Goal: Task Accomplishment & Management: Use online tool/utility

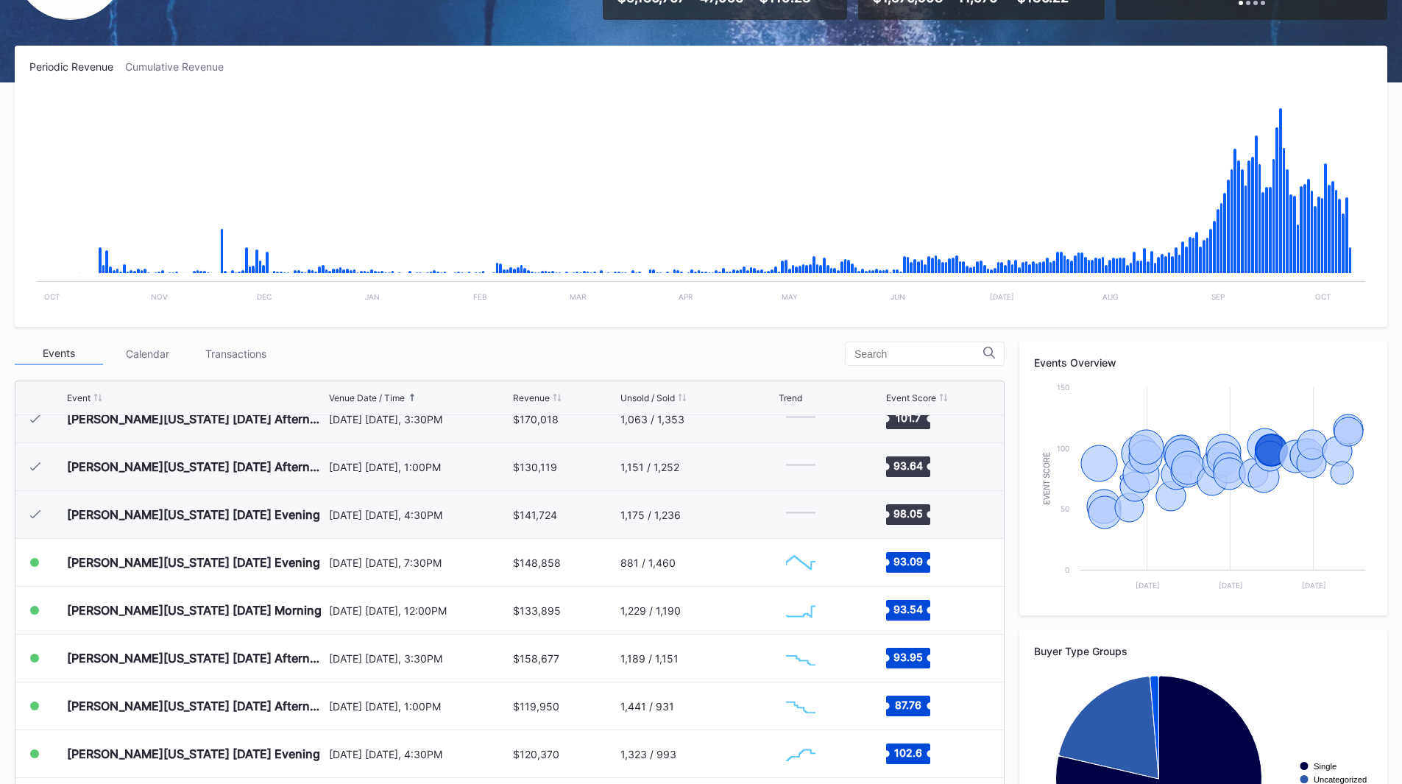
scroll to position [1216, 0]
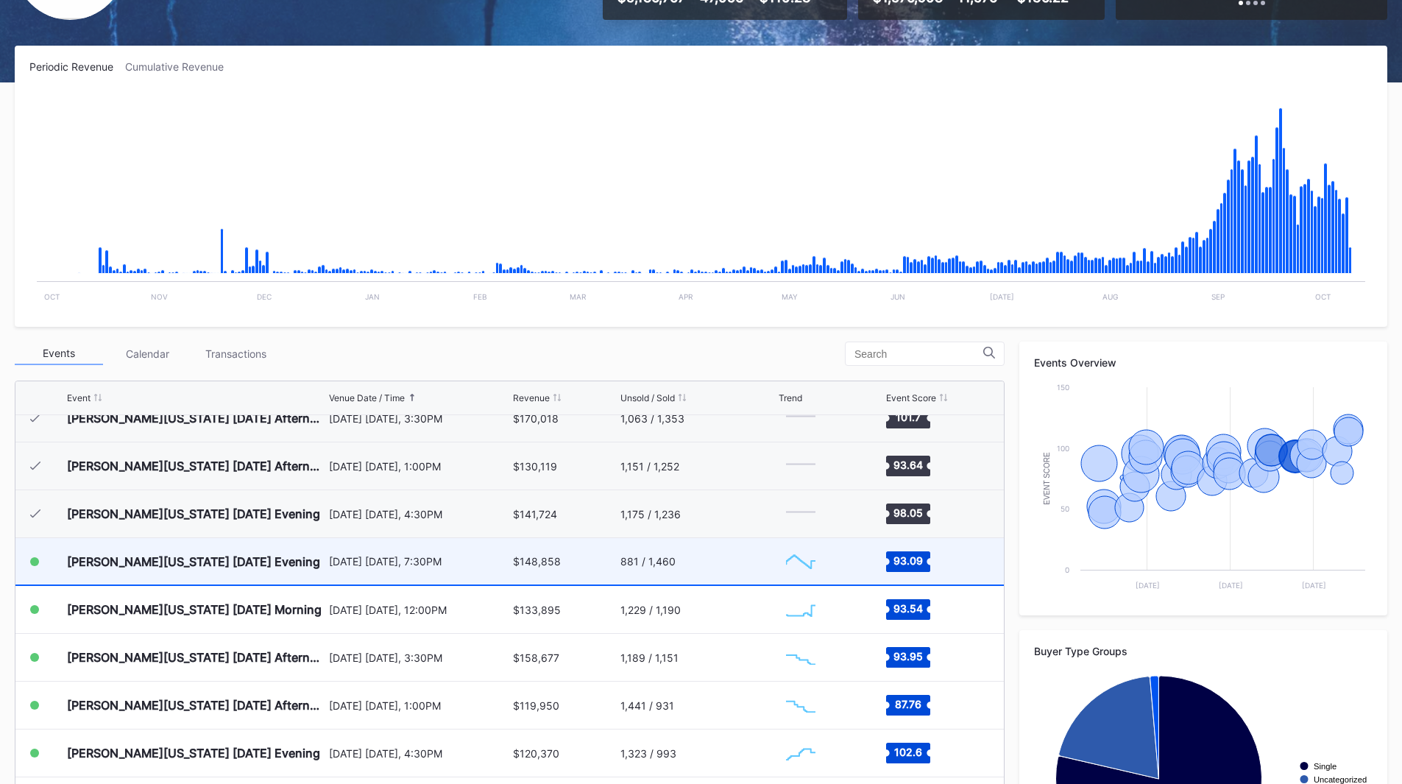
click at [698, 575] on div "881 / 1,460" at bounding box center [697, 561] width 155 height 46
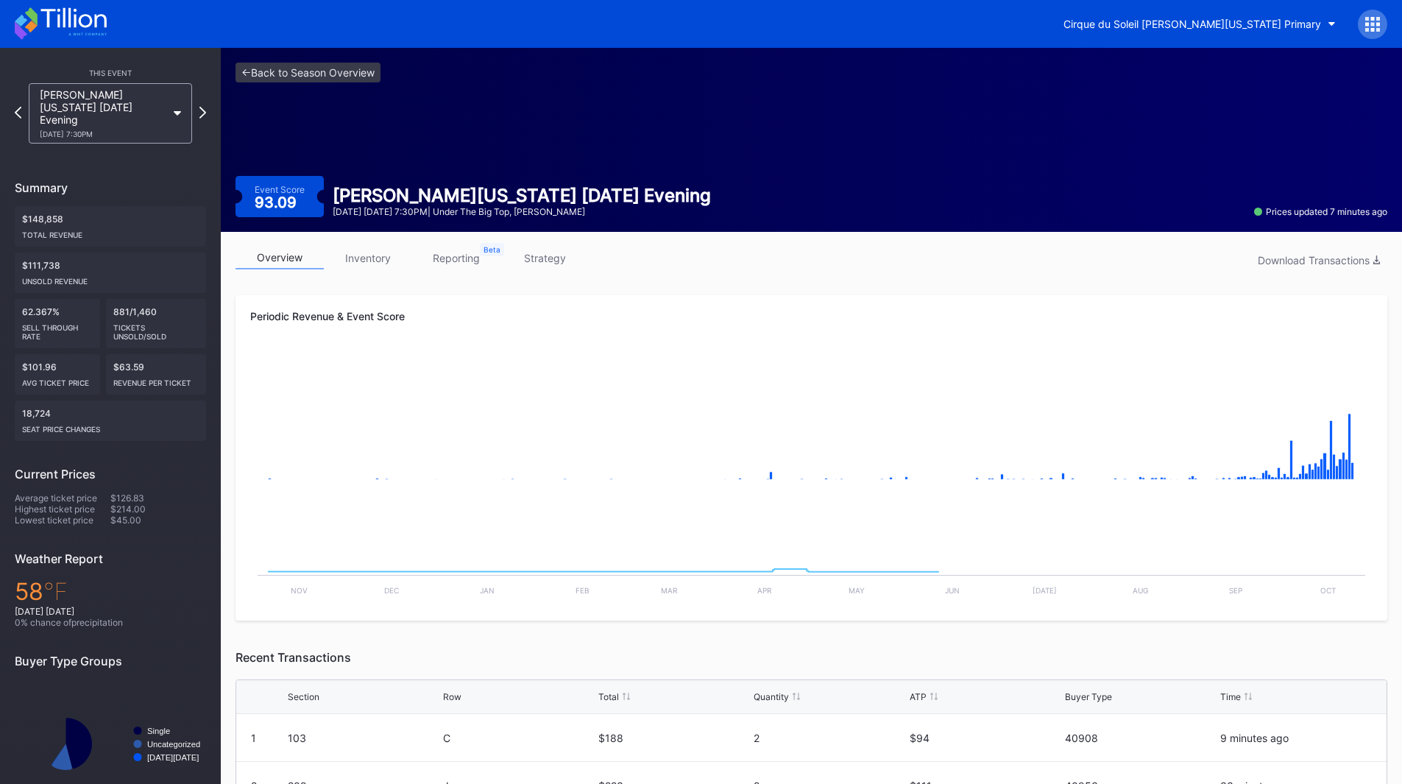
click at [531, 261] on link "strategy" at bounding box center [544, 258] width 88 height 23
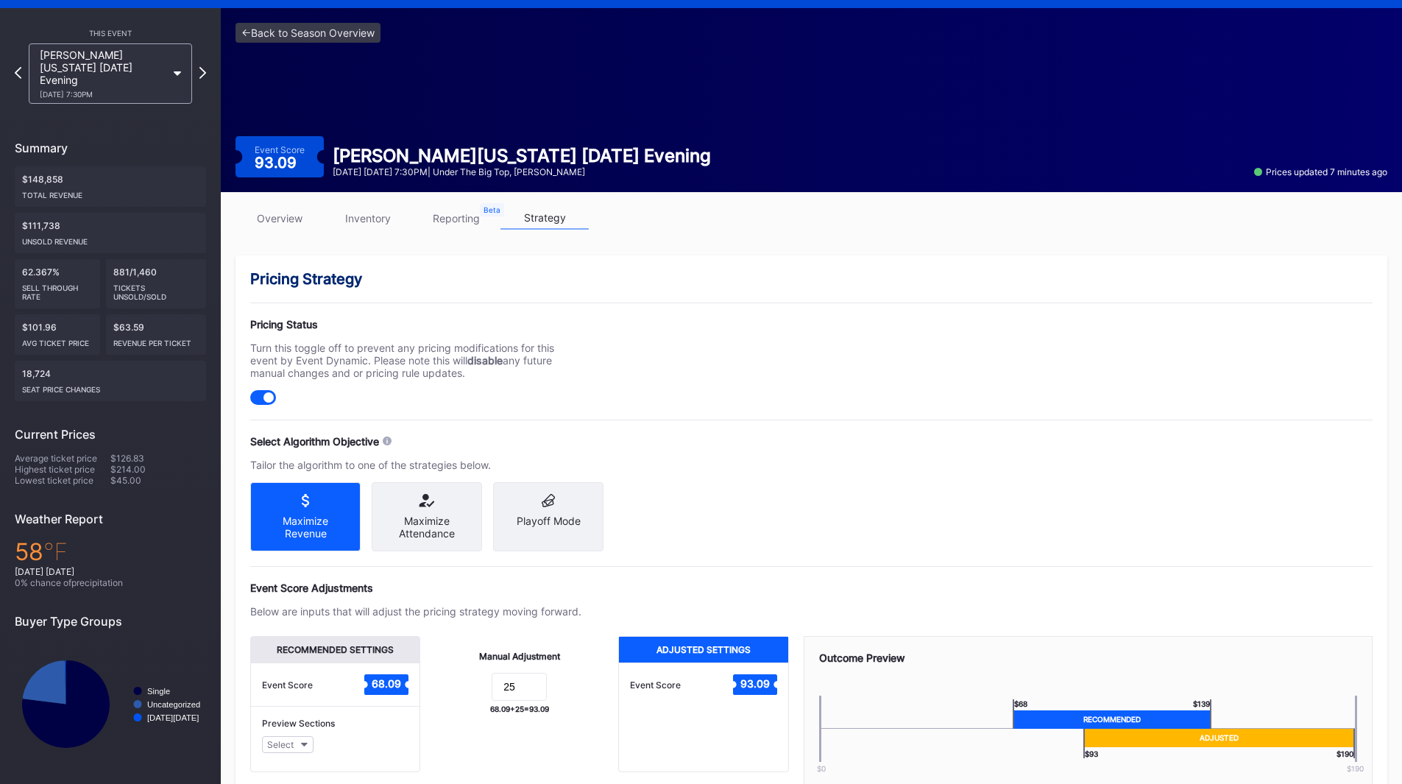
scroll to position [42, 0]
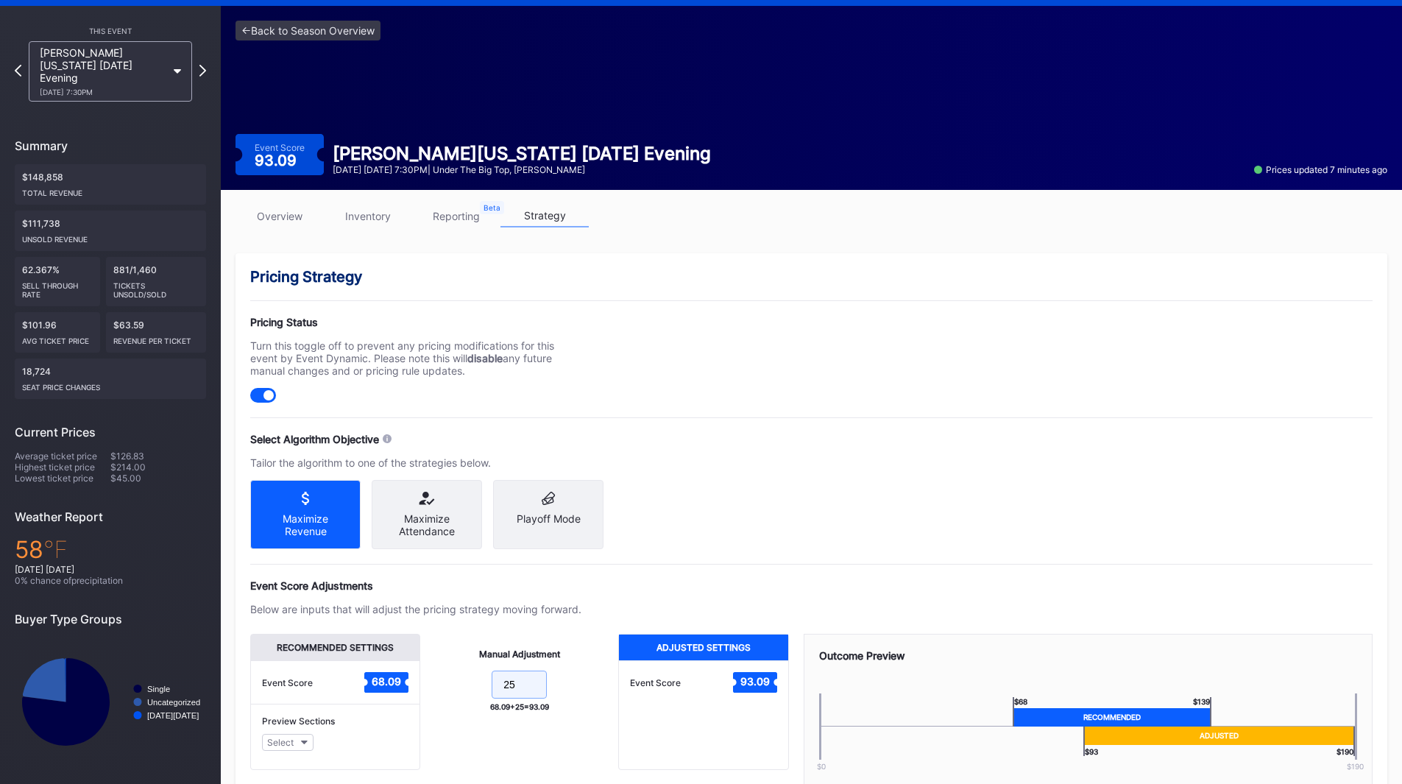
click at [519, 698] on input "25" at bounding box center [519, 684] width 55 height 28
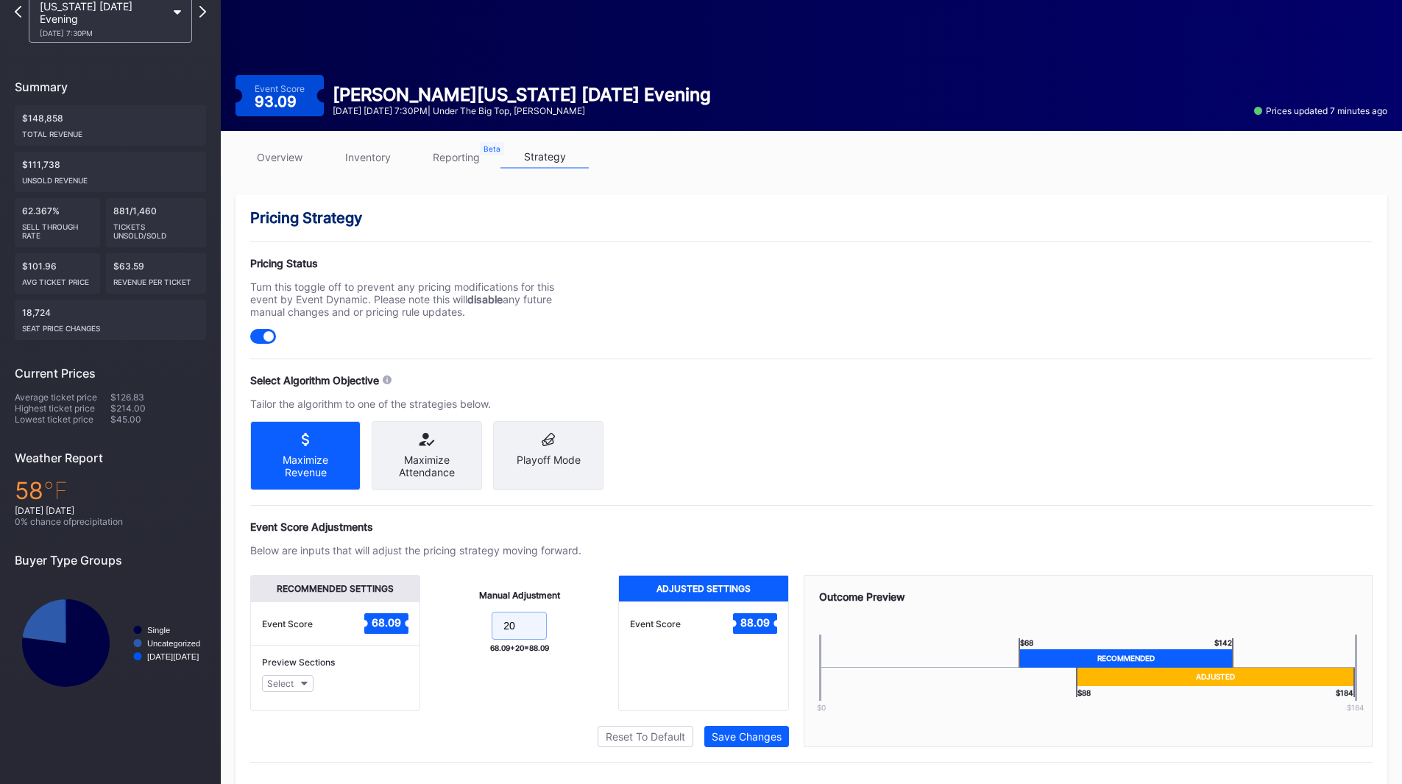
scroll to position [102, 0]
type input "20"
click at [750, 742] on div "Save Changes" at bounding box center [747, 735] width 70 height 13
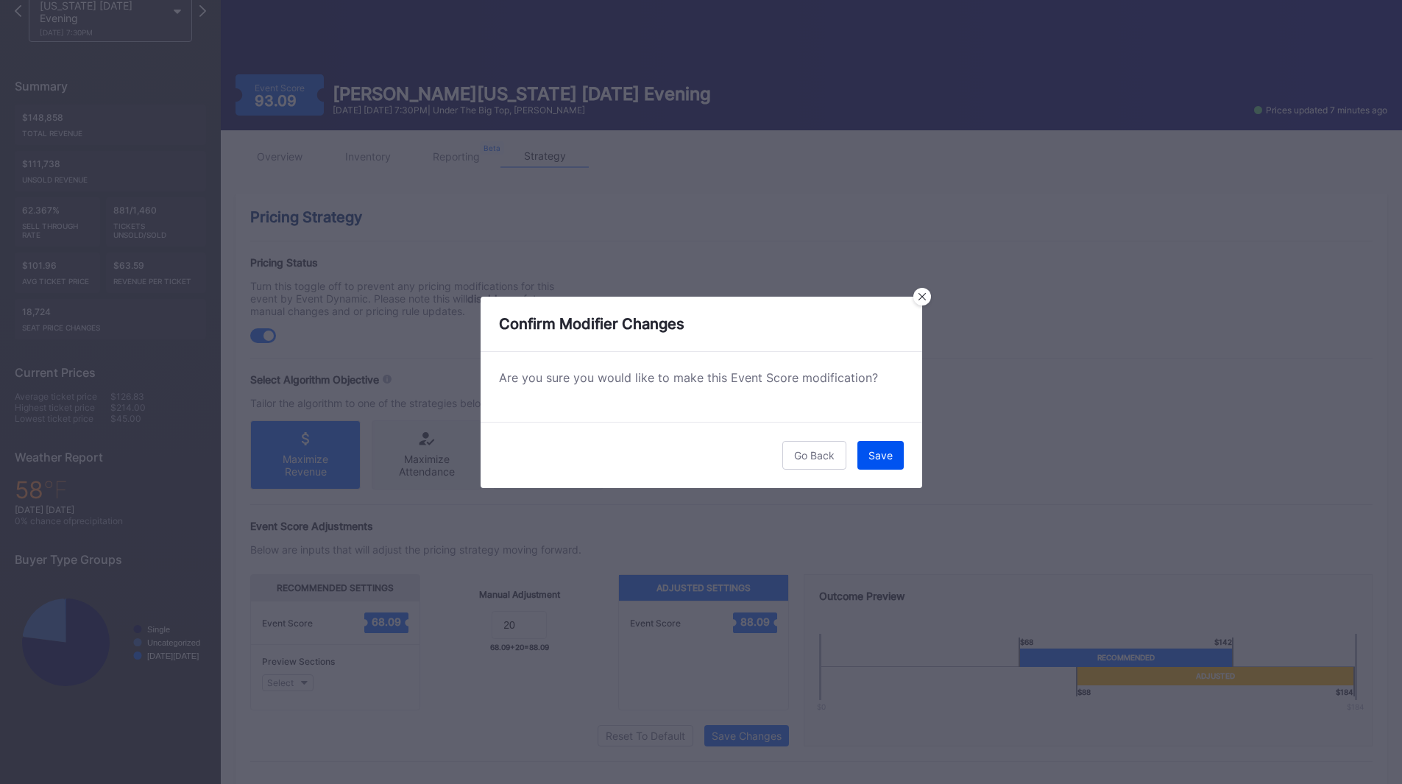
click at [882, 463] on button "Save" at bounding box center [880, 455] width 46 height 29
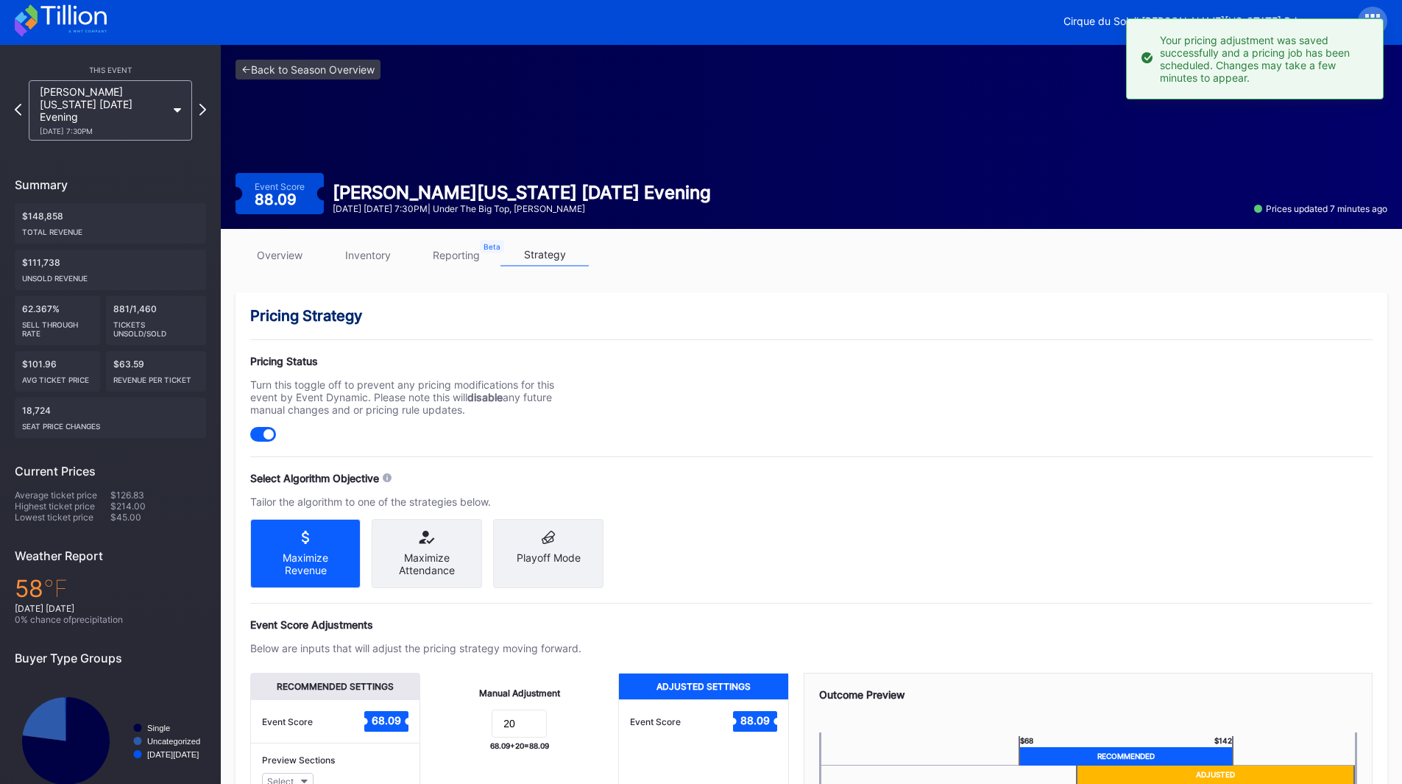
scroll to position [0, 0]
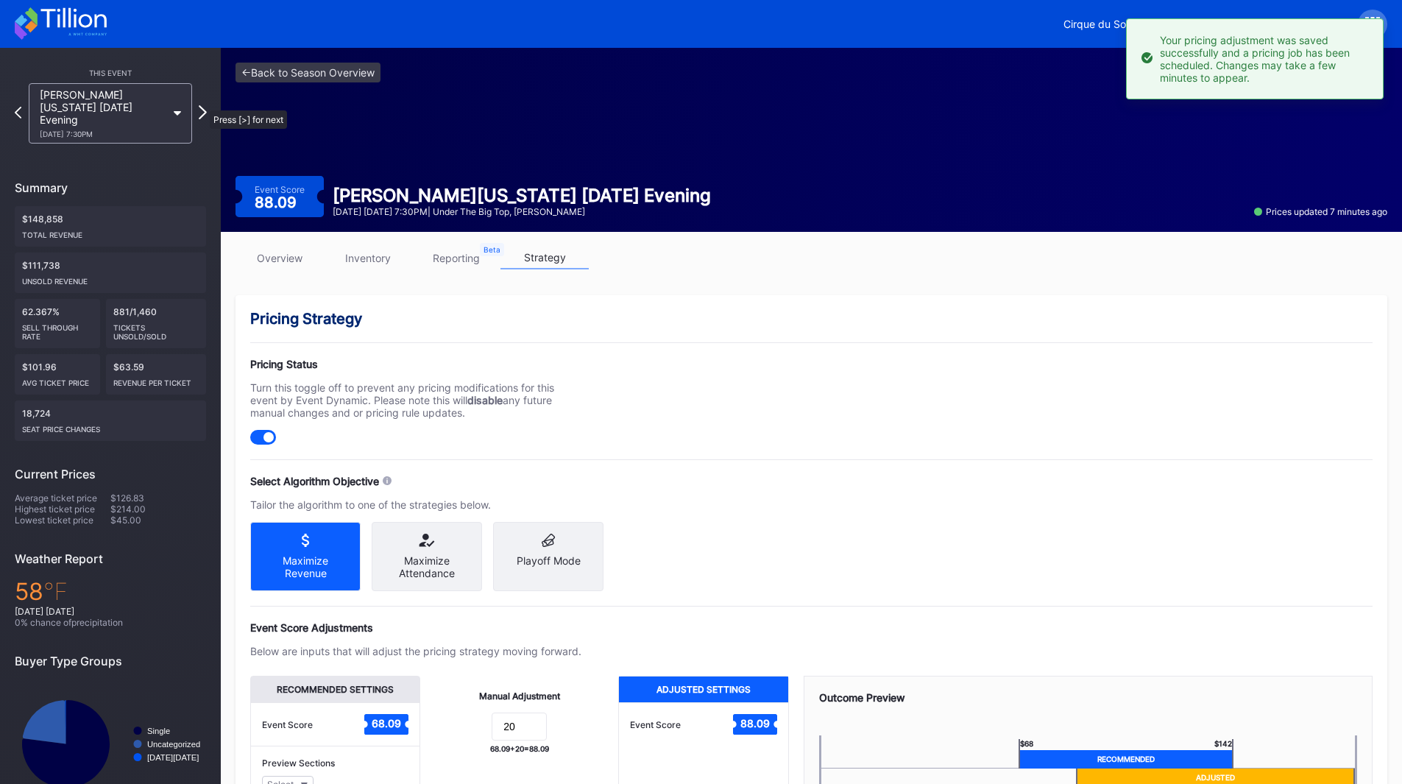
click at [202, 105] on icon at bounding box center [203, 112] width 8 height 14
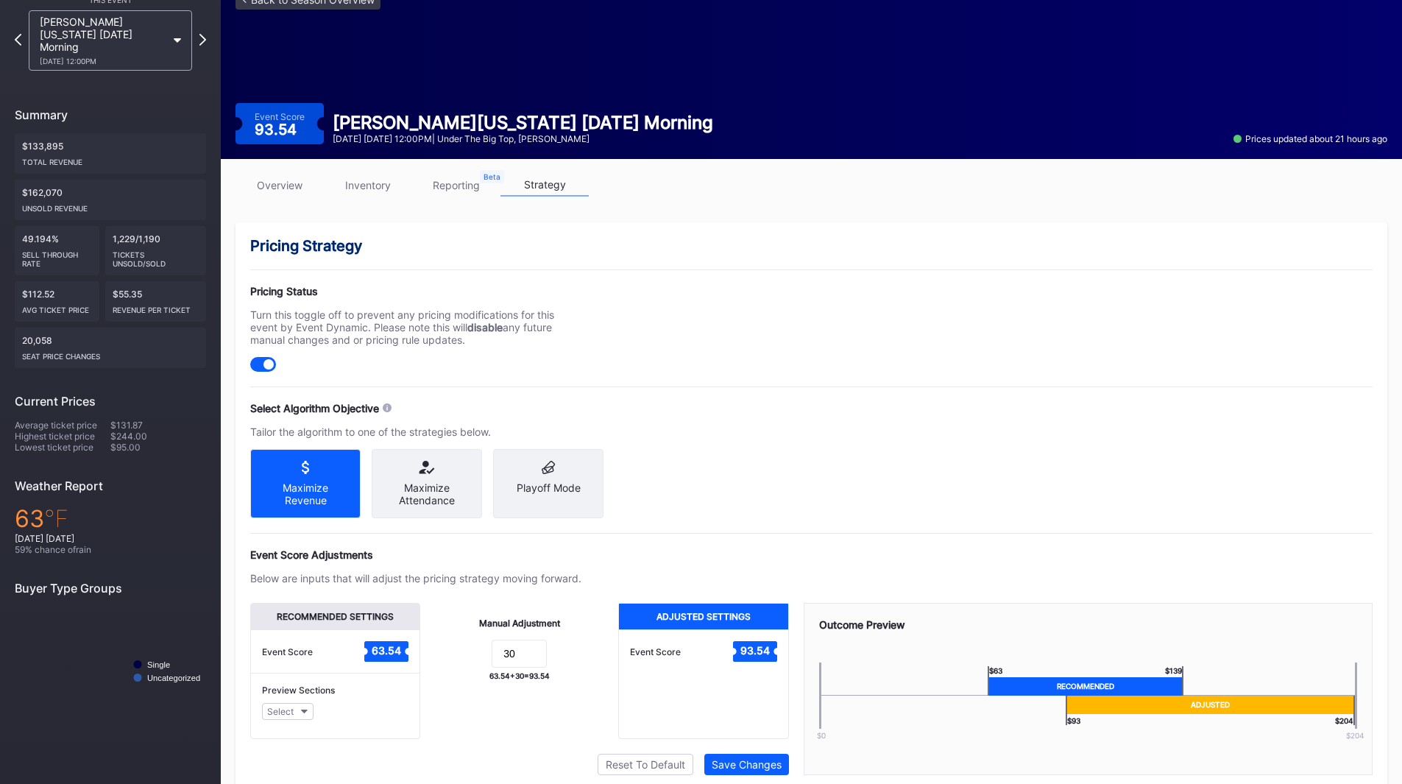
scroll to position [77, 0]
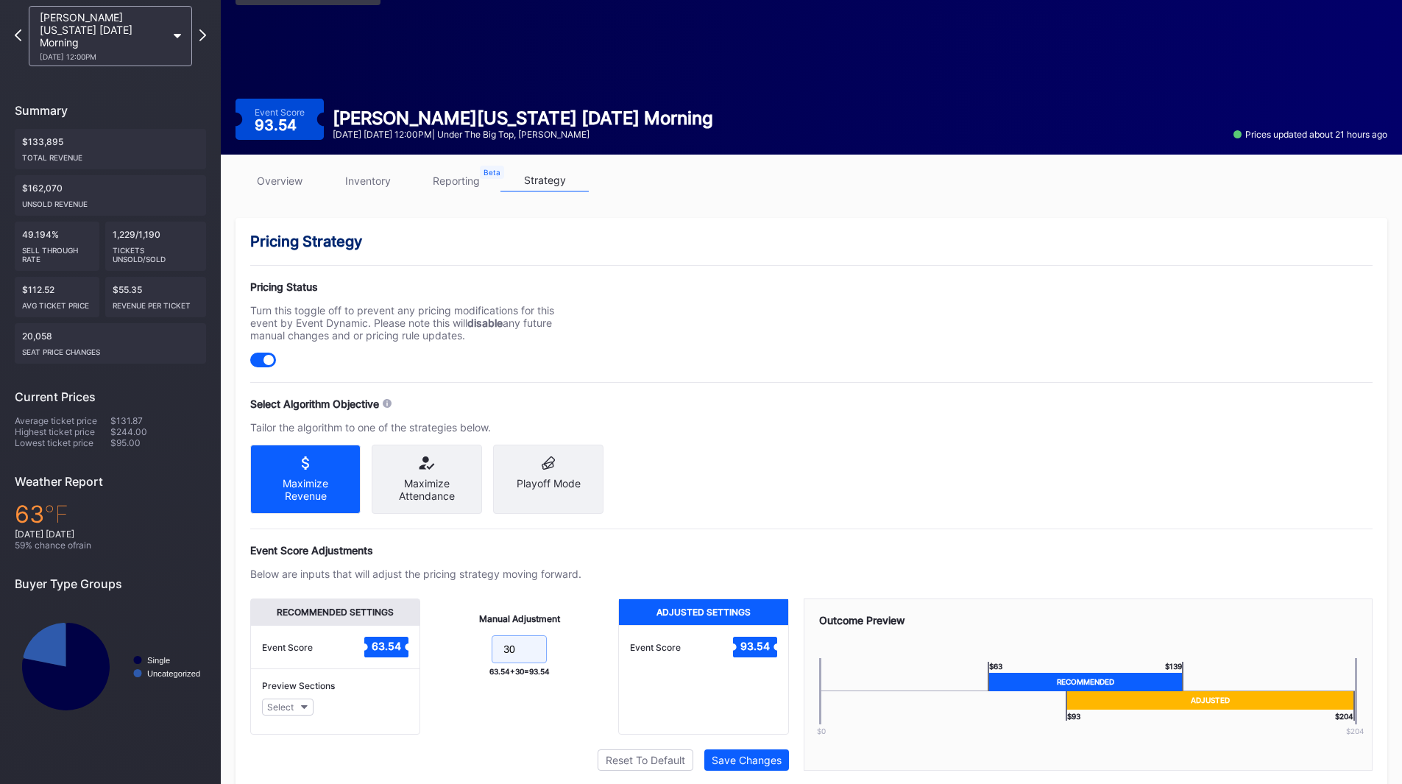
drag, startPoint x: 519, startPoint y: 672, endPoint x: 472, endPoint y: 672, distance: 46.4
click at [472, 667] on form "30" at bounding box center [519, 651] width 169 height 32
type input "25"
click at [744, 766] on div "Save Changes" at bounding box center [747, 759] width 70 height 13
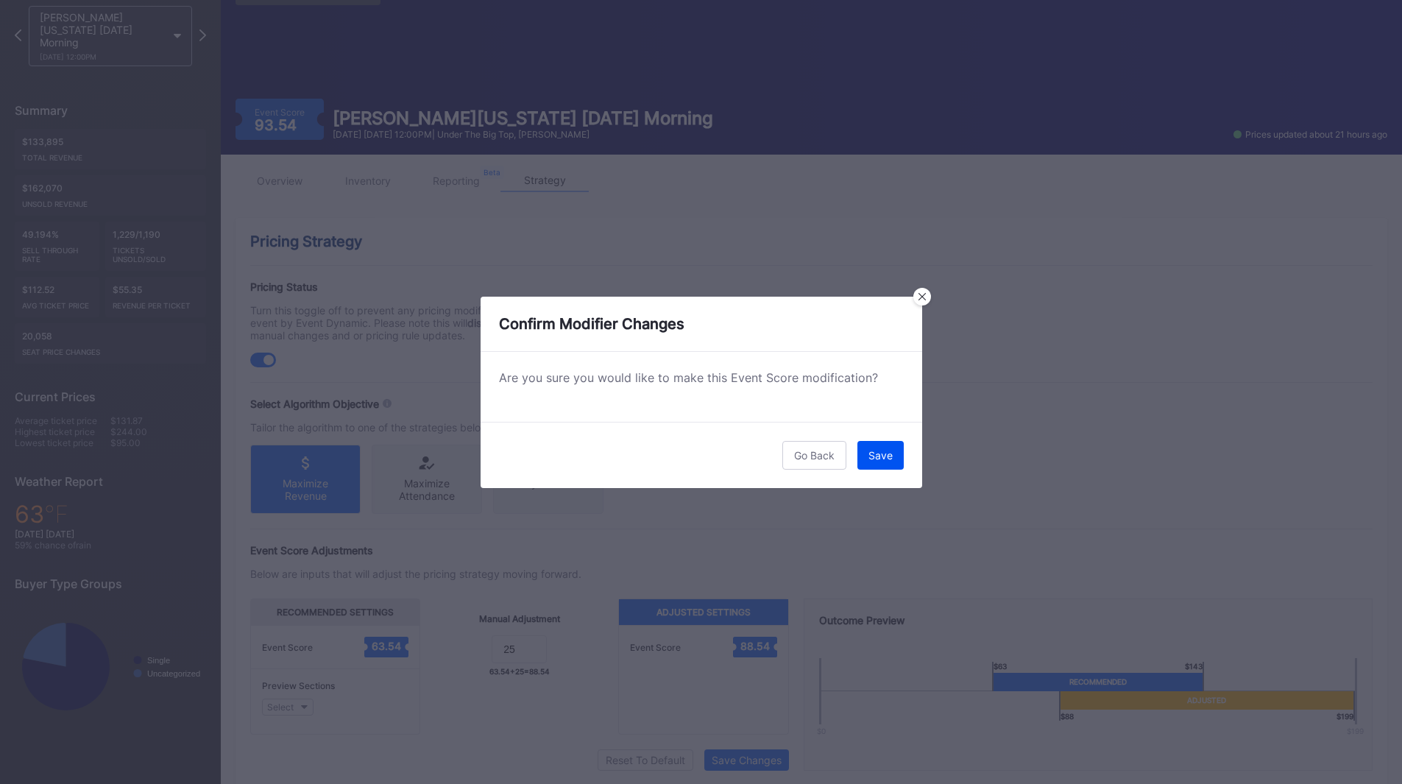
click at [877, 445] on button "Save" at bounding box center [880, 455] width 46 height 29
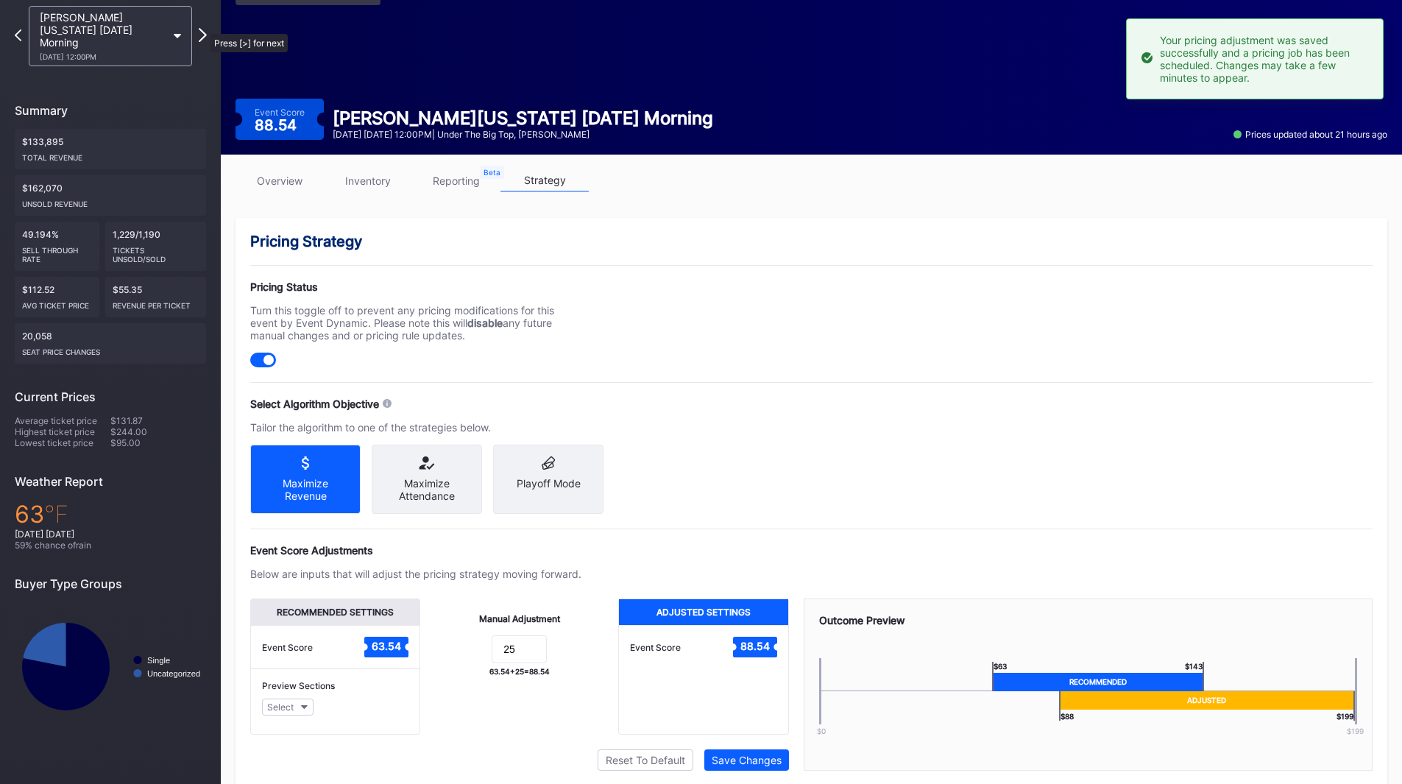
click at [203, 28] on icon at bounding box center [203, 35] width 8 height 14
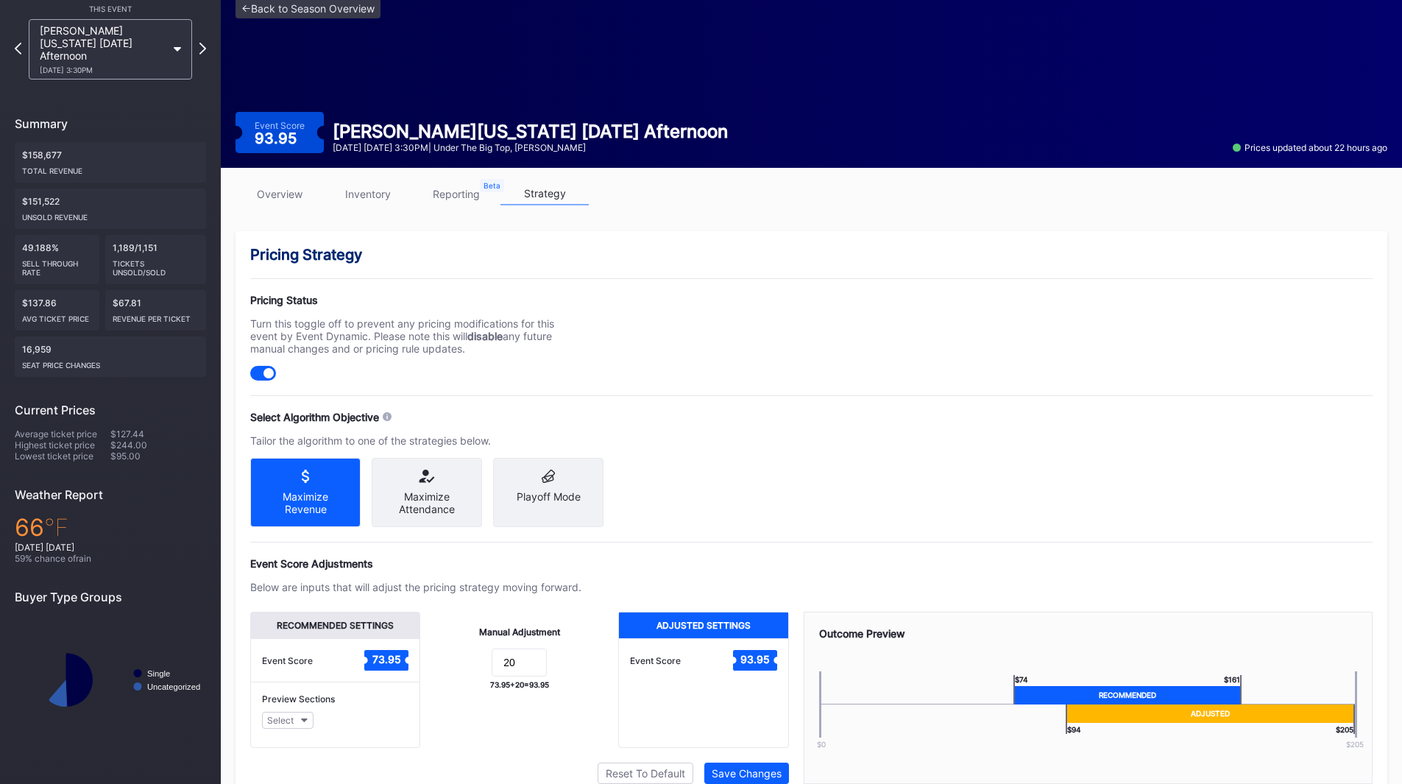
scroll to position [65, 0]
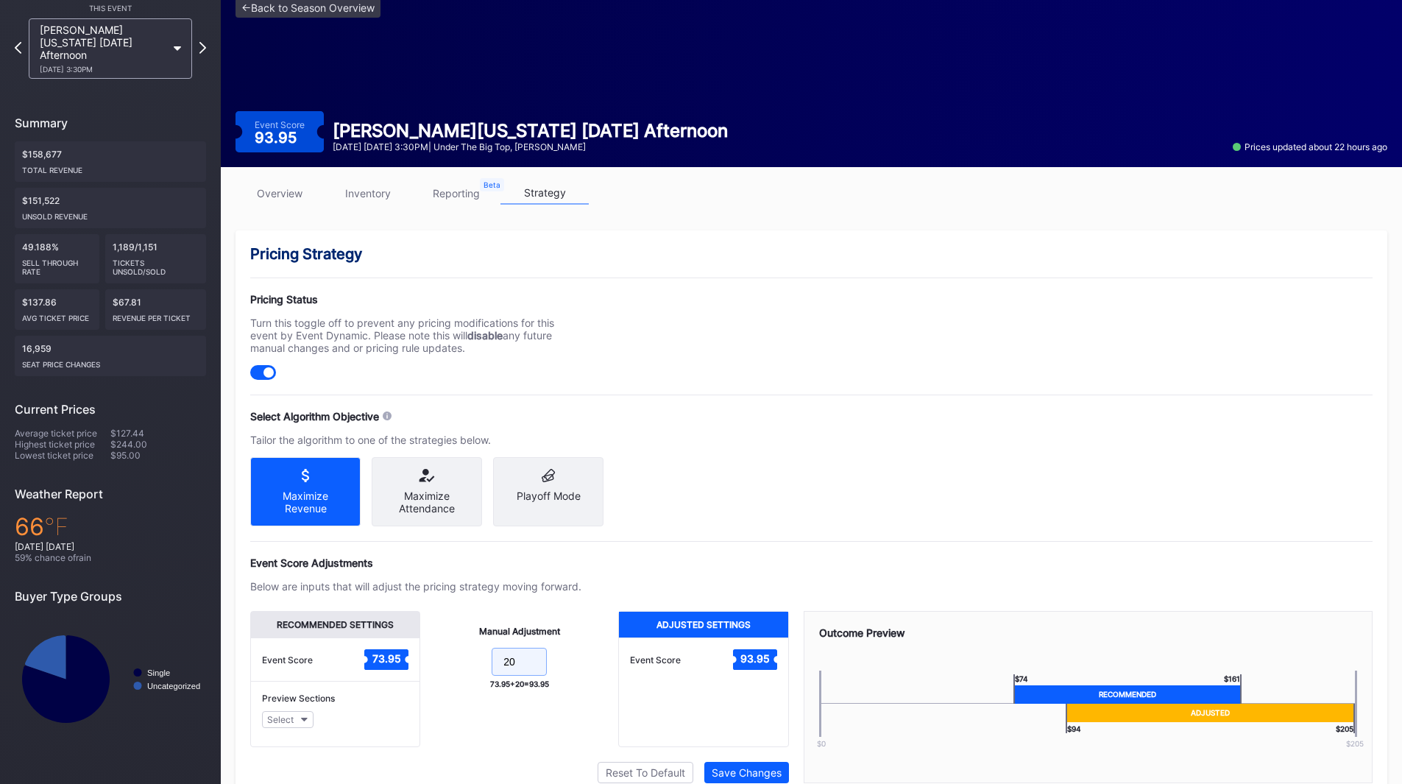
drag, startPoint x: 521, startPoint y: 668, endPoint x: 475, endPoint y: 657, distance: 47.7
click at [475, 657] on div "Manual Adjustment 20 73.95 + 20 = 93.95" at bounding box center [519, 679] width 198 height 136
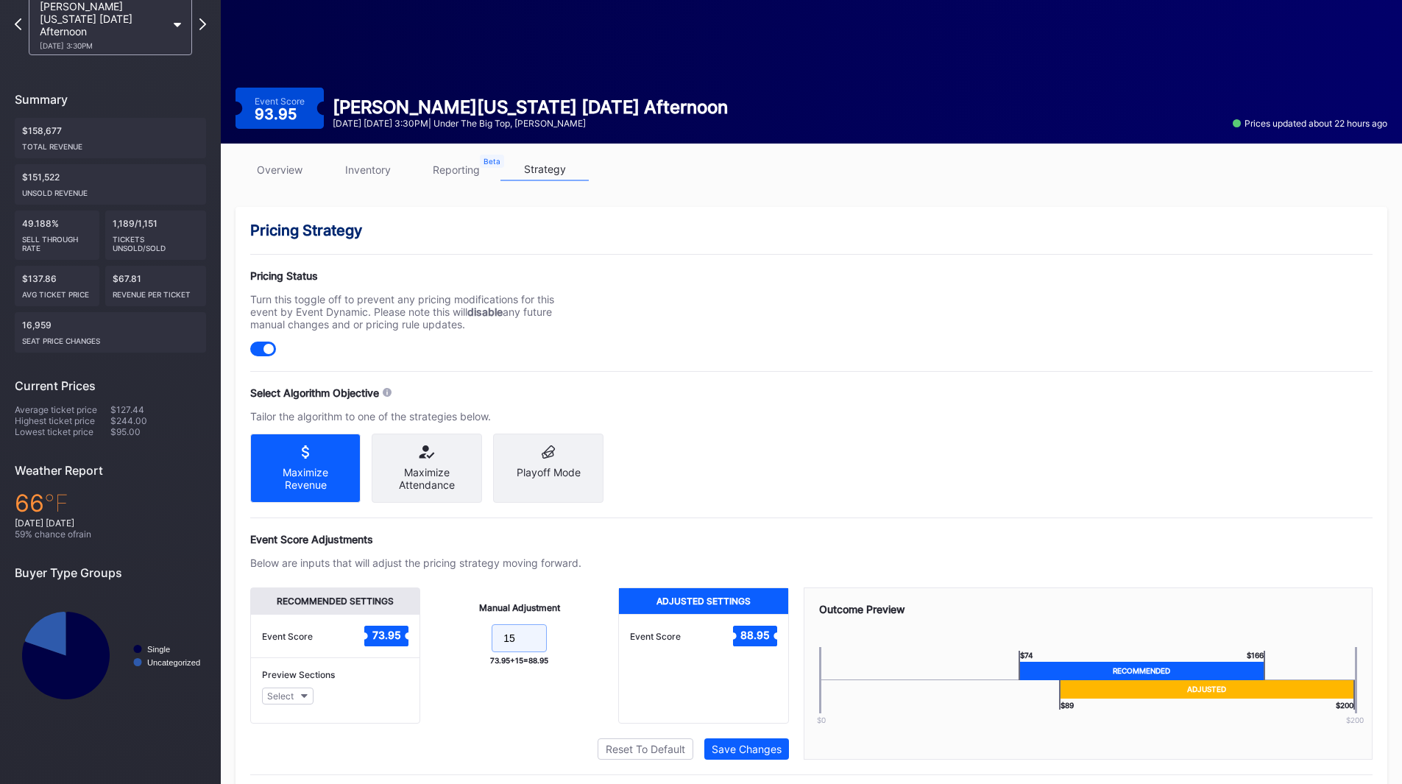
scroll to position [89, 0]
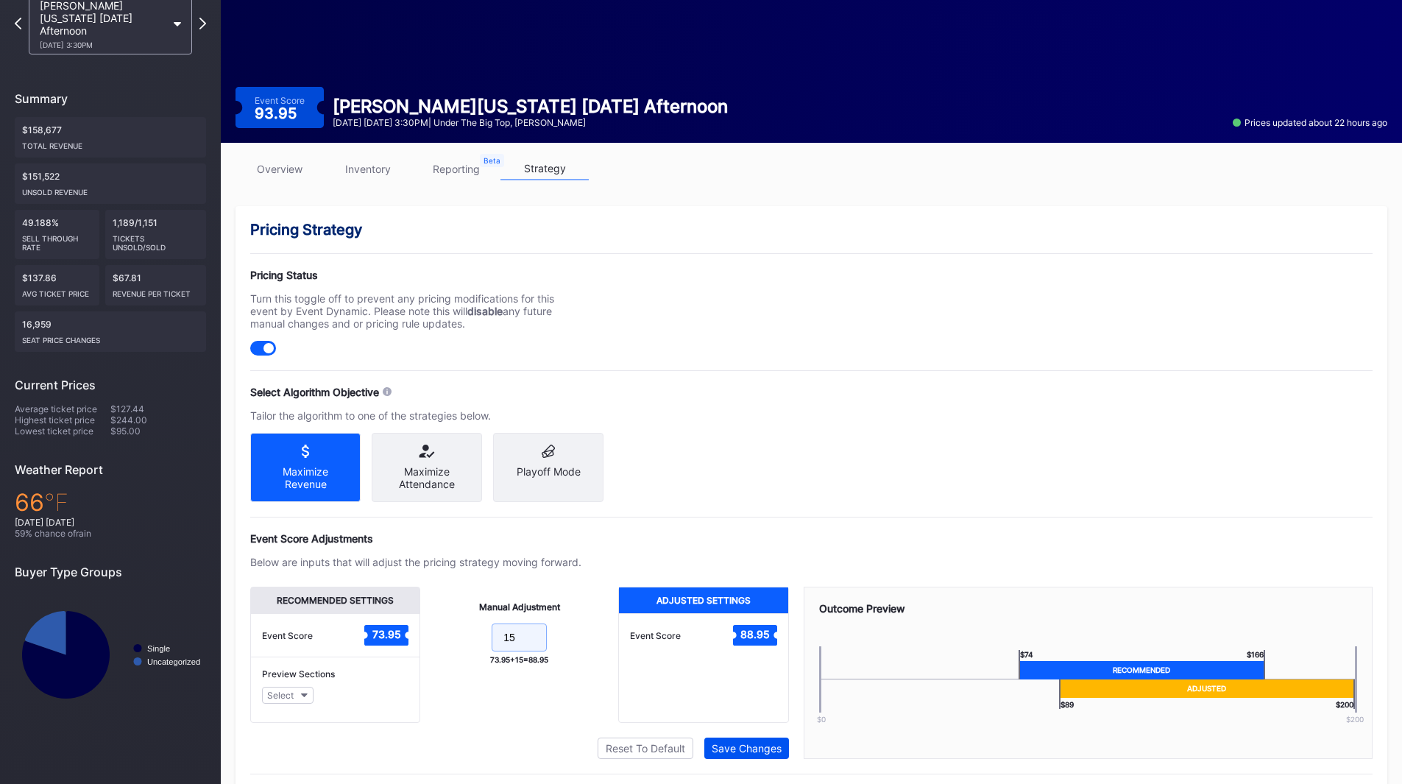
type input "15"
click at [731, 753] on button "Save Changes" at bounding box center [746, 747] width 85 height 21
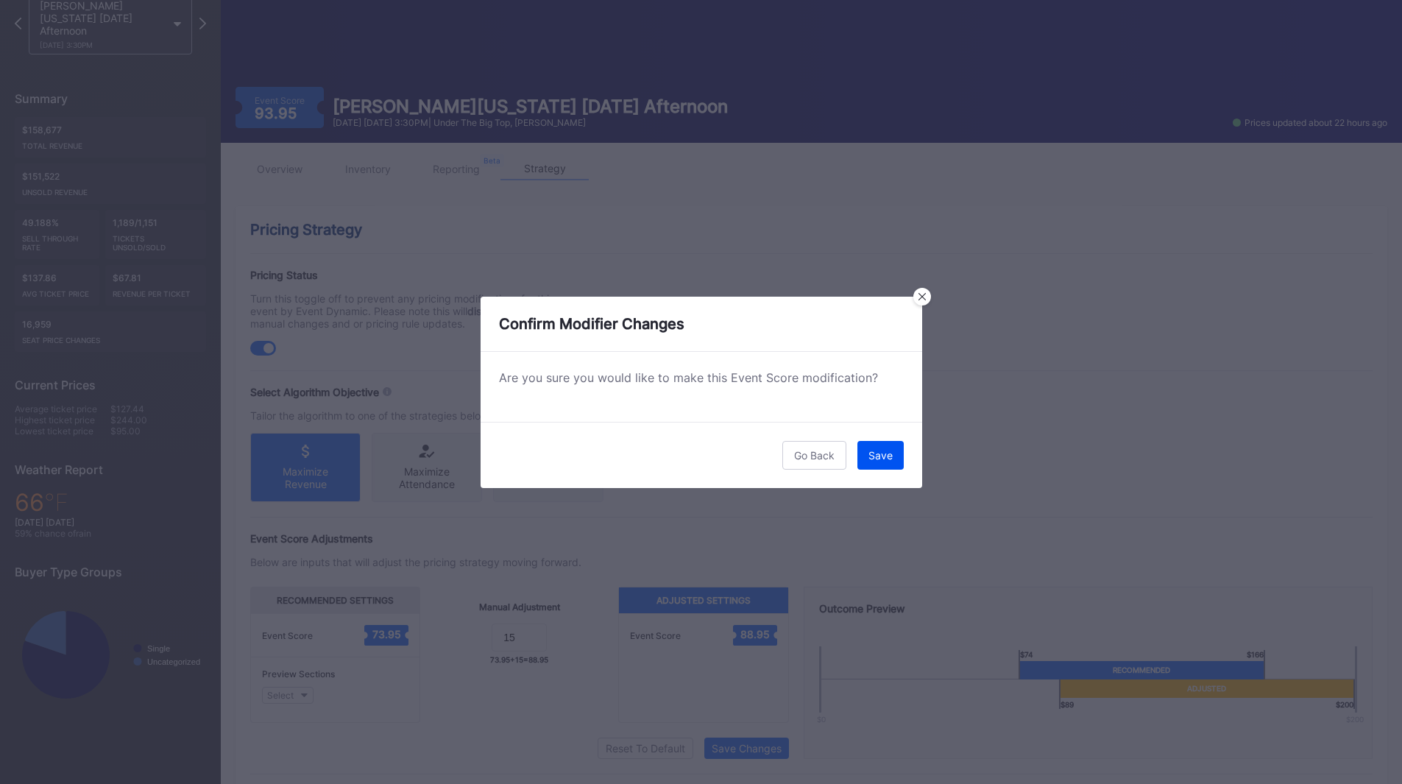
click at [895, 452] on button "Save" at bounding box center [880, 455] width 46 height 29
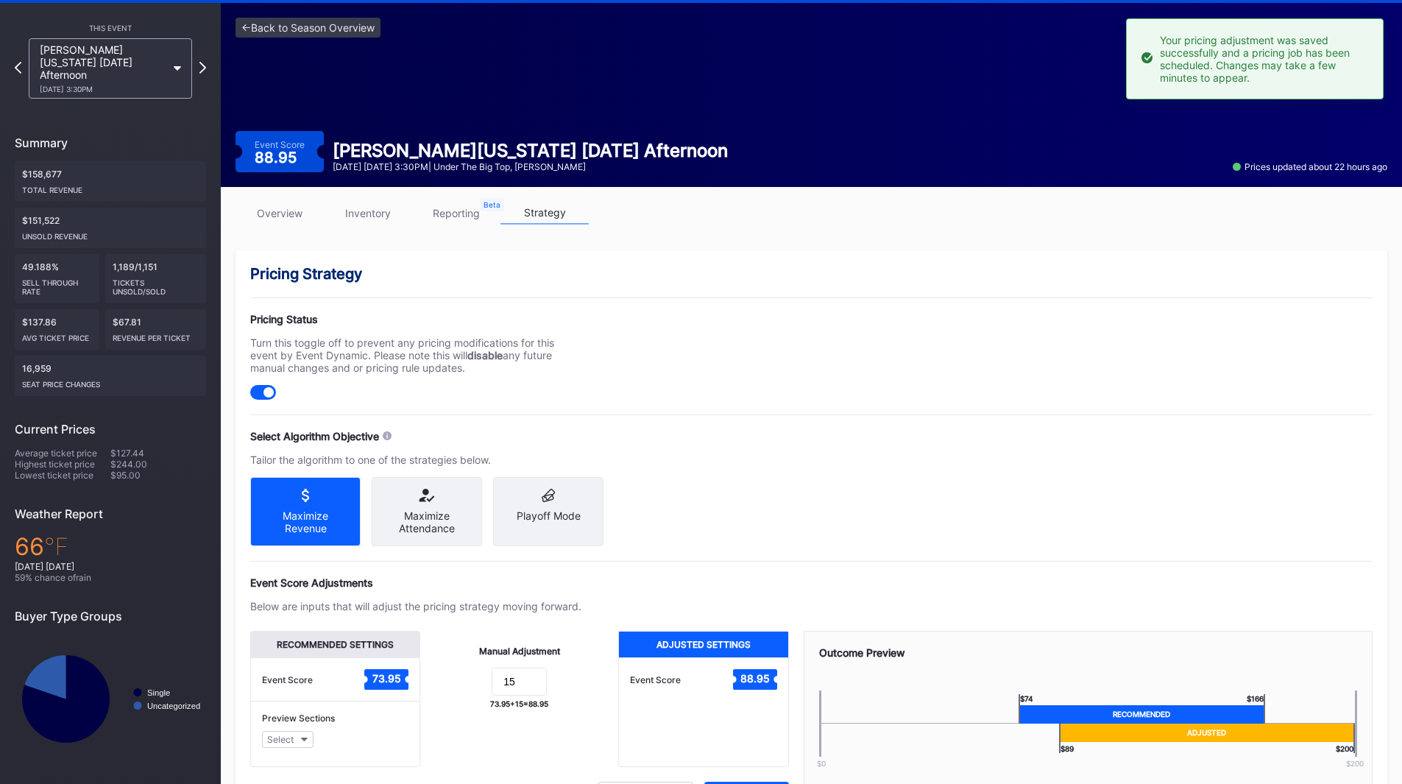
scroll to position [44, 0]
click at [202, 63] on icon at bounding box center [203, 68] width 8 height 14
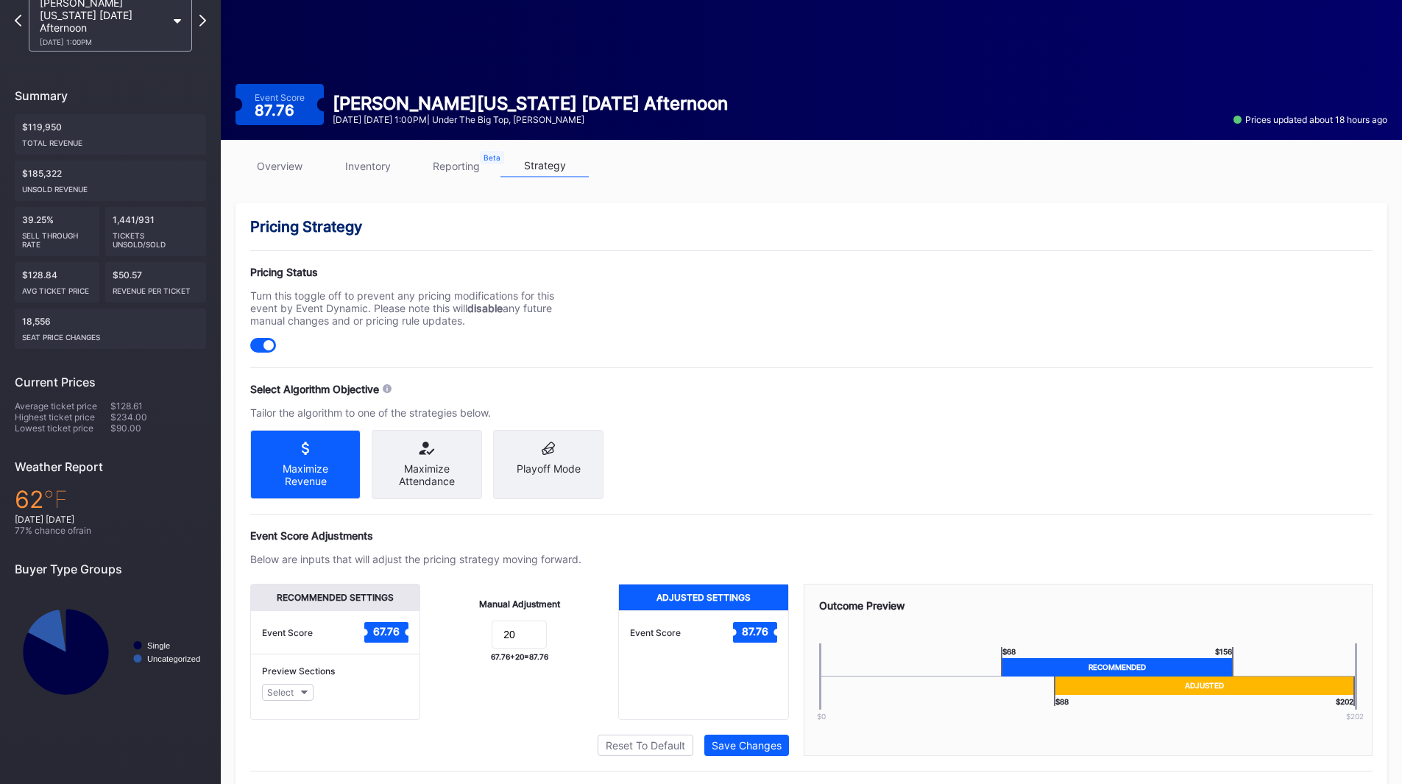
scroll to position [98, 0]
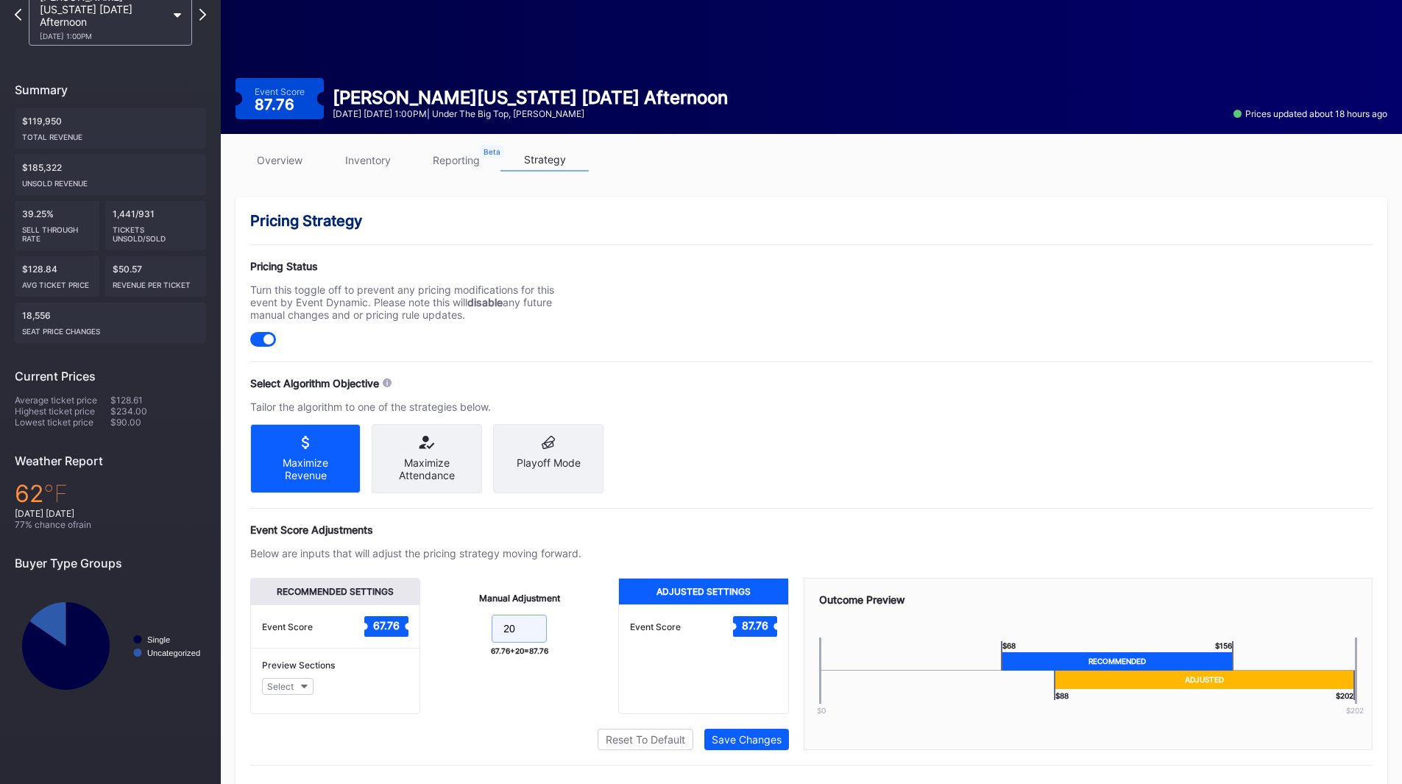
drag, startPoint x: 519, startPoint y: 633, endPoint x: 464, endPoint y: 625, distance: 55.7
click at [464, 625] on div "Manual Adjustment 20 67.76 + 20 = 87.76" at bounding box center [519, 646] width 198 height 136
type input "15"
click at [731, 745] on div "Save Changes" at bounding box center [747, 739] width 70 height 13
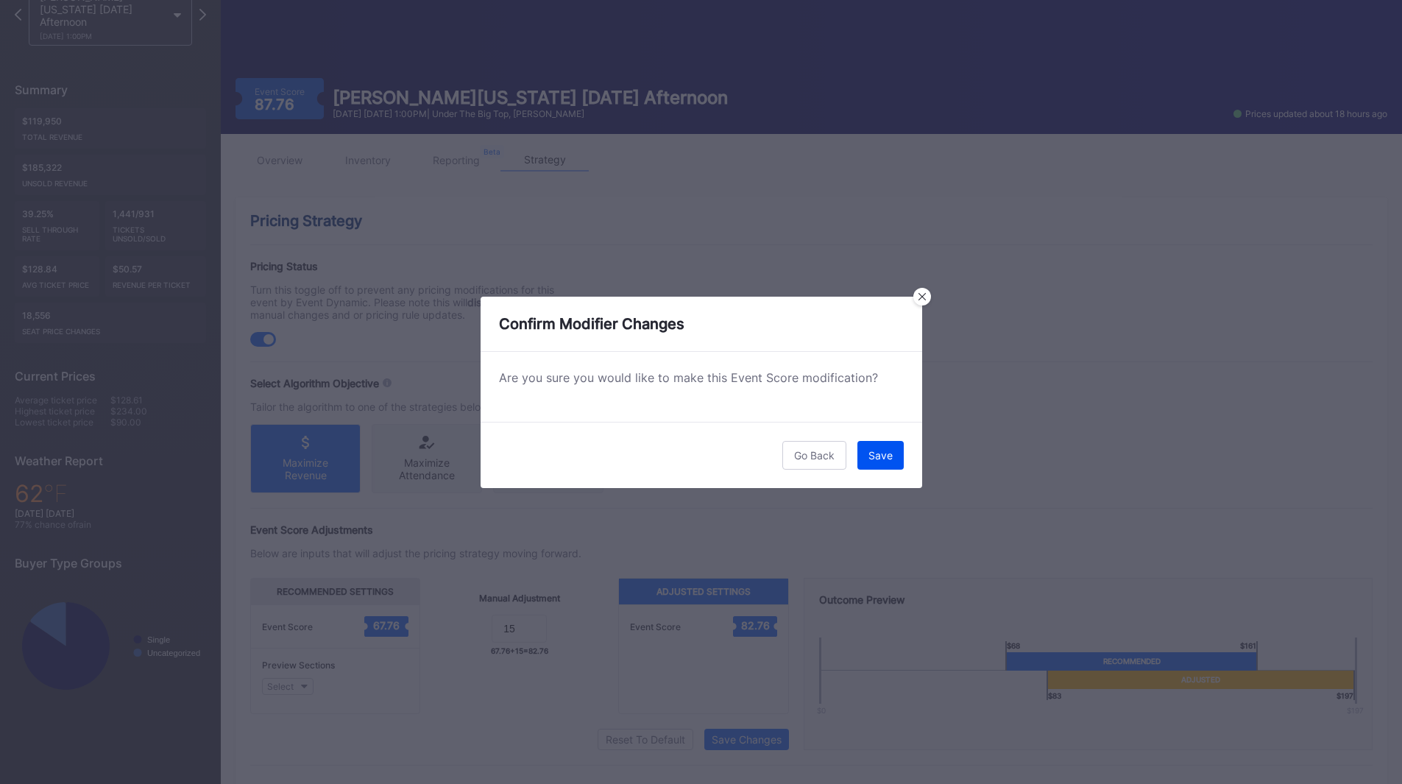
click at [890, 447] on button "Save" at bounding box center [880, 455] width 46 height 29
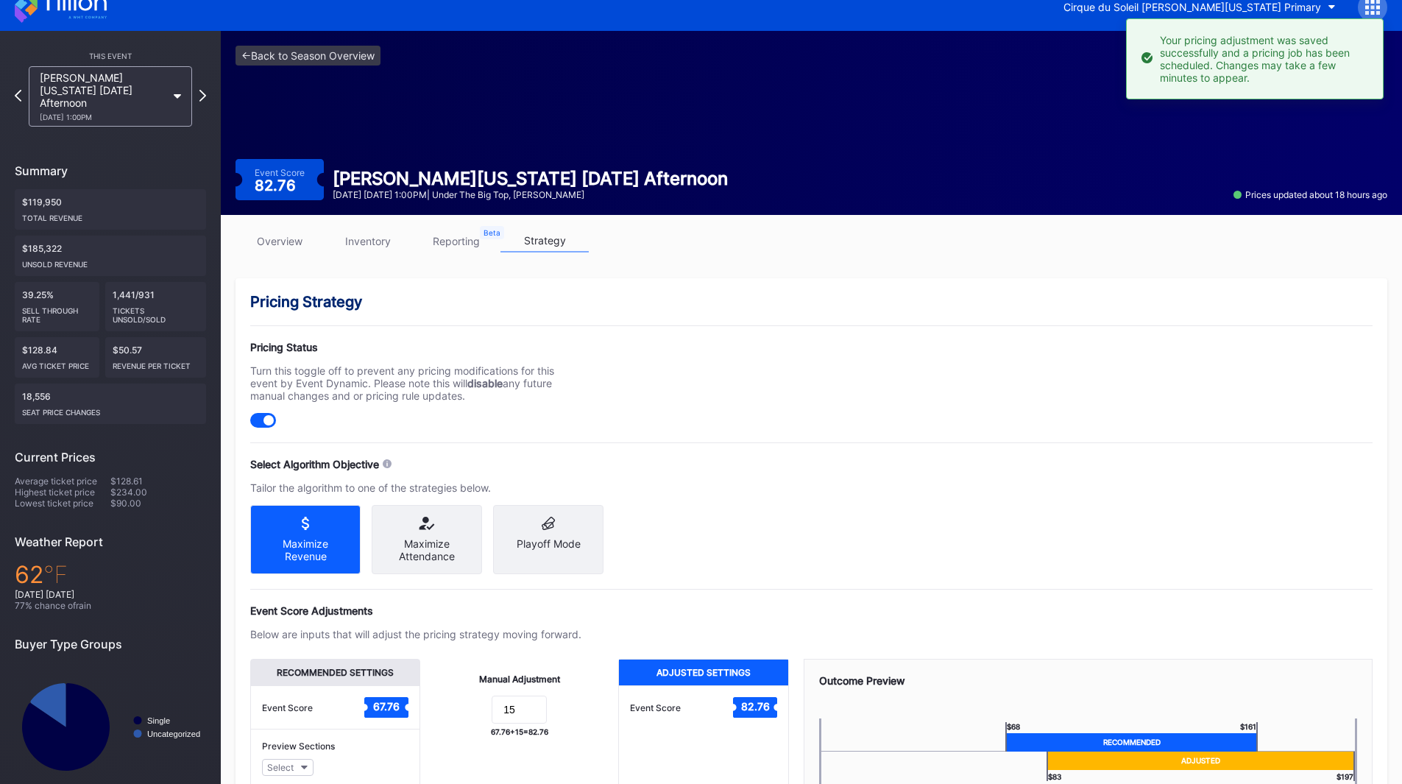
scroll to position [16, 0]
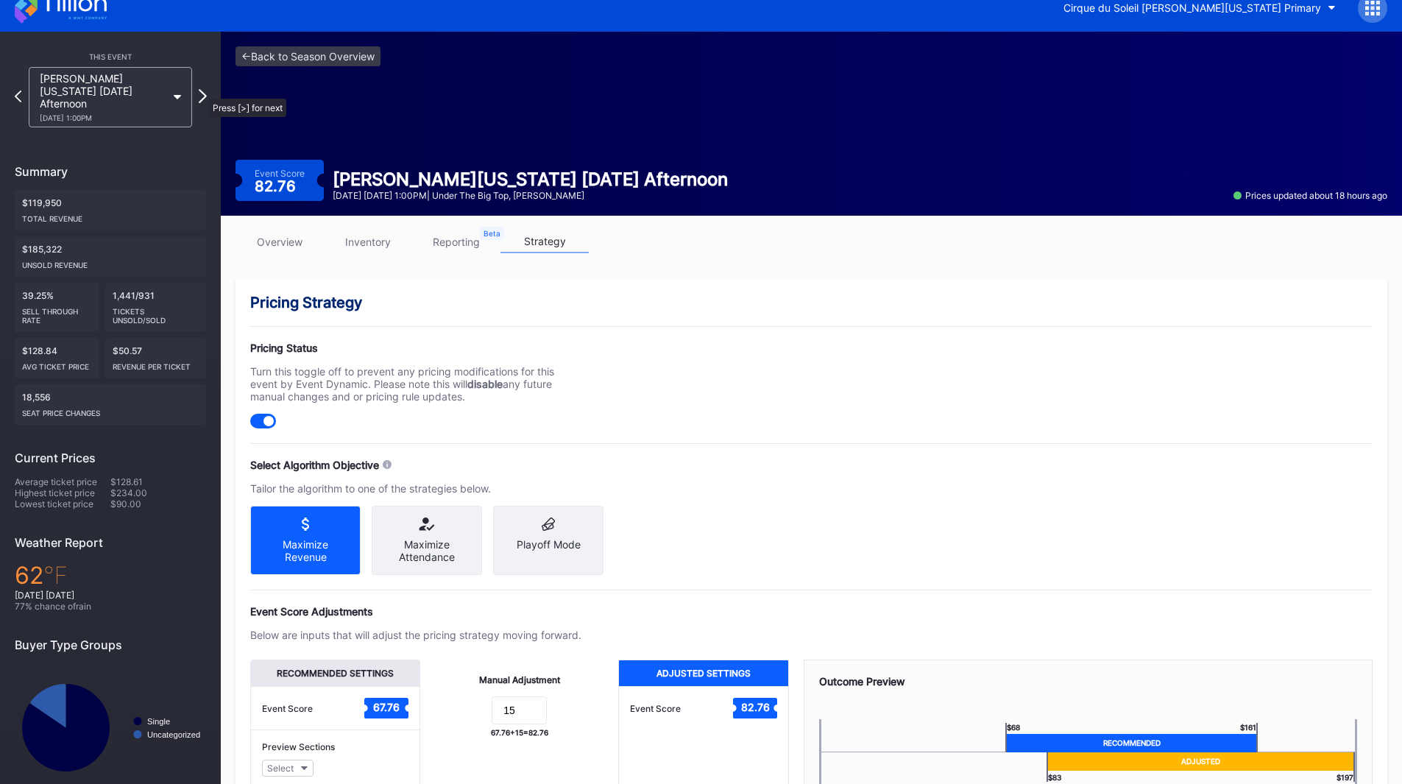
click at [202, 91] on icon at bounding box center [203, 96] width 8 height 14
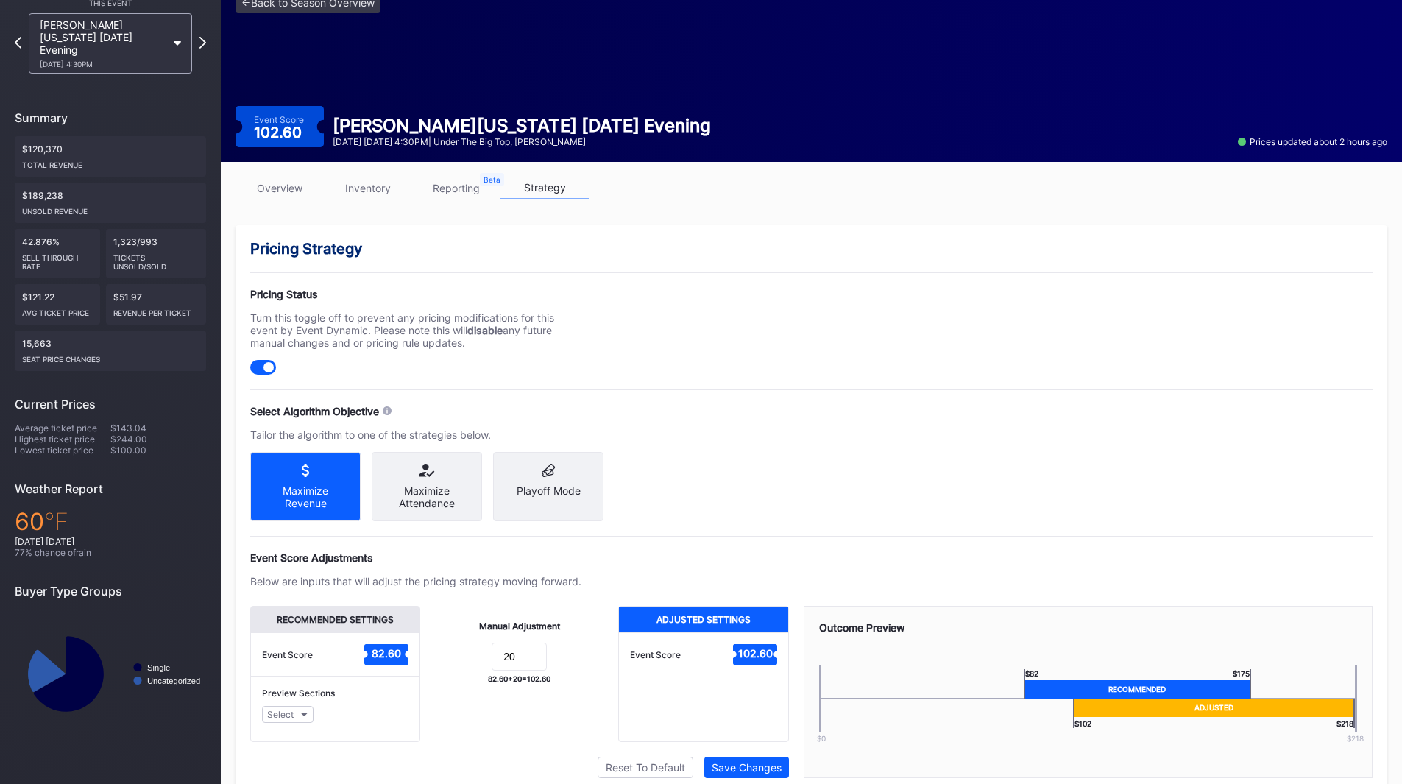
scroll to position [74, 0]
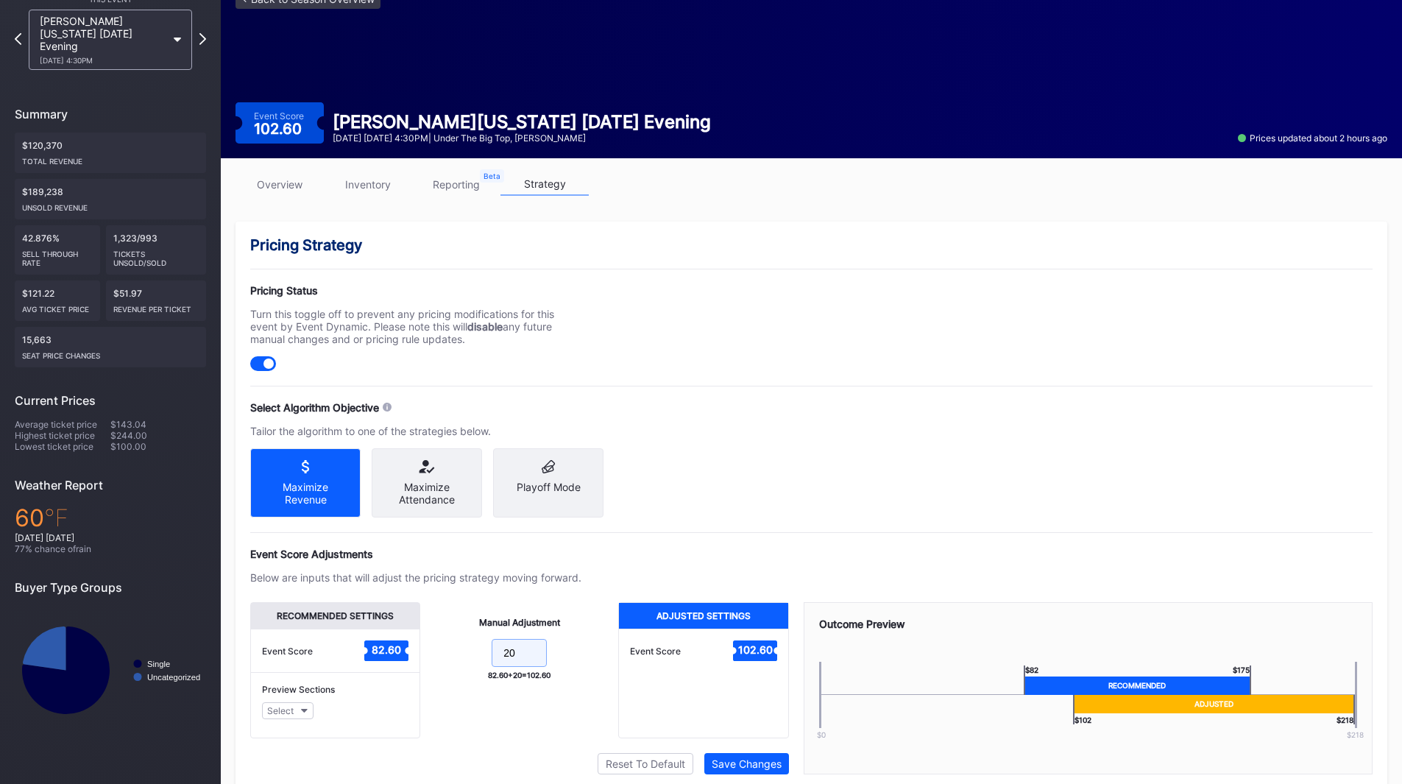
drag, startPoint x: 520, startPoint y: 670, endPoint x: 477, endPoint y: 665, distance: 43.7
click at [477, 665] on form "20" at bounding box center [519, 655] width 169 height 32
type input "15"
click at [756, 549] on div "Event Score Adjustments" at bounding box center [811, 553] width 1122 height 13
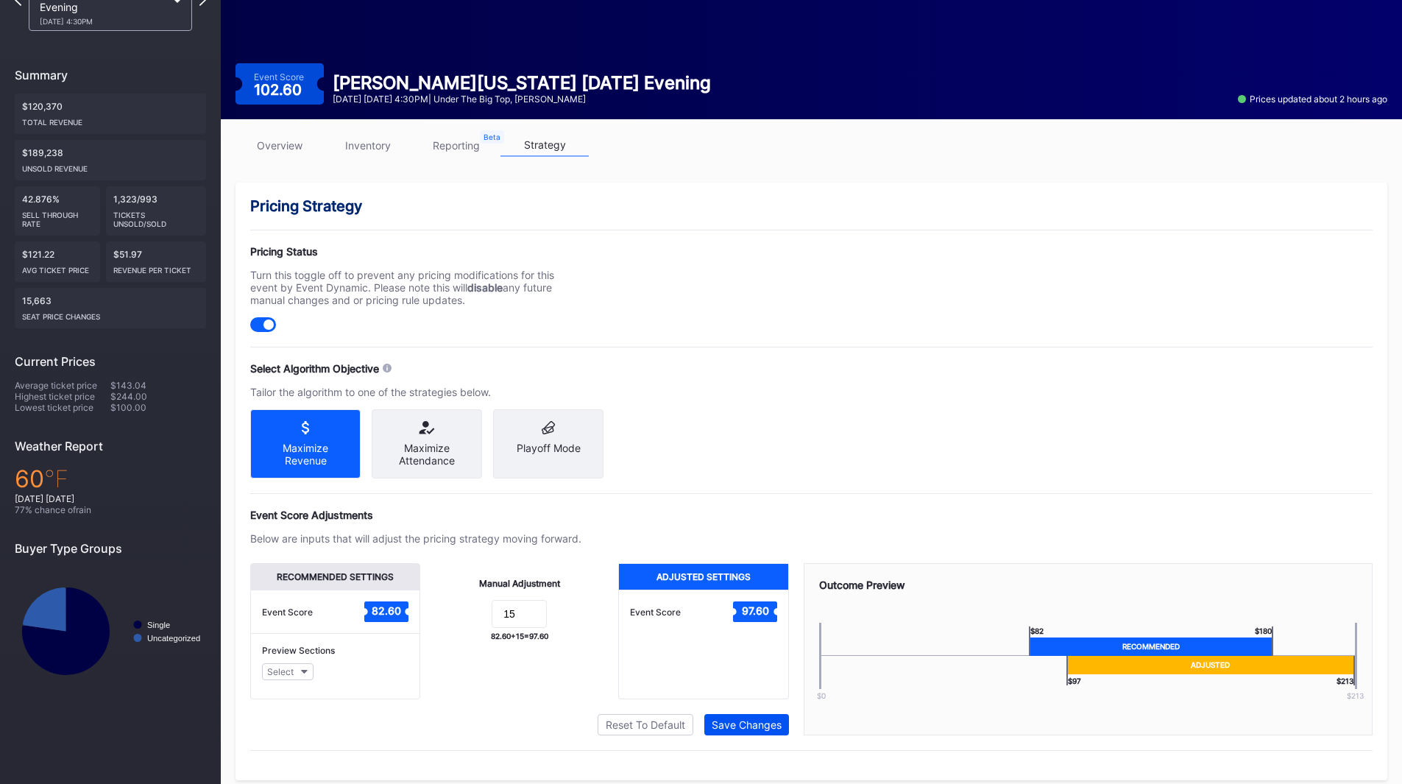
click at [751, 731] on div "Save Changes" at bounding box center [747, 724] width 70 height 13
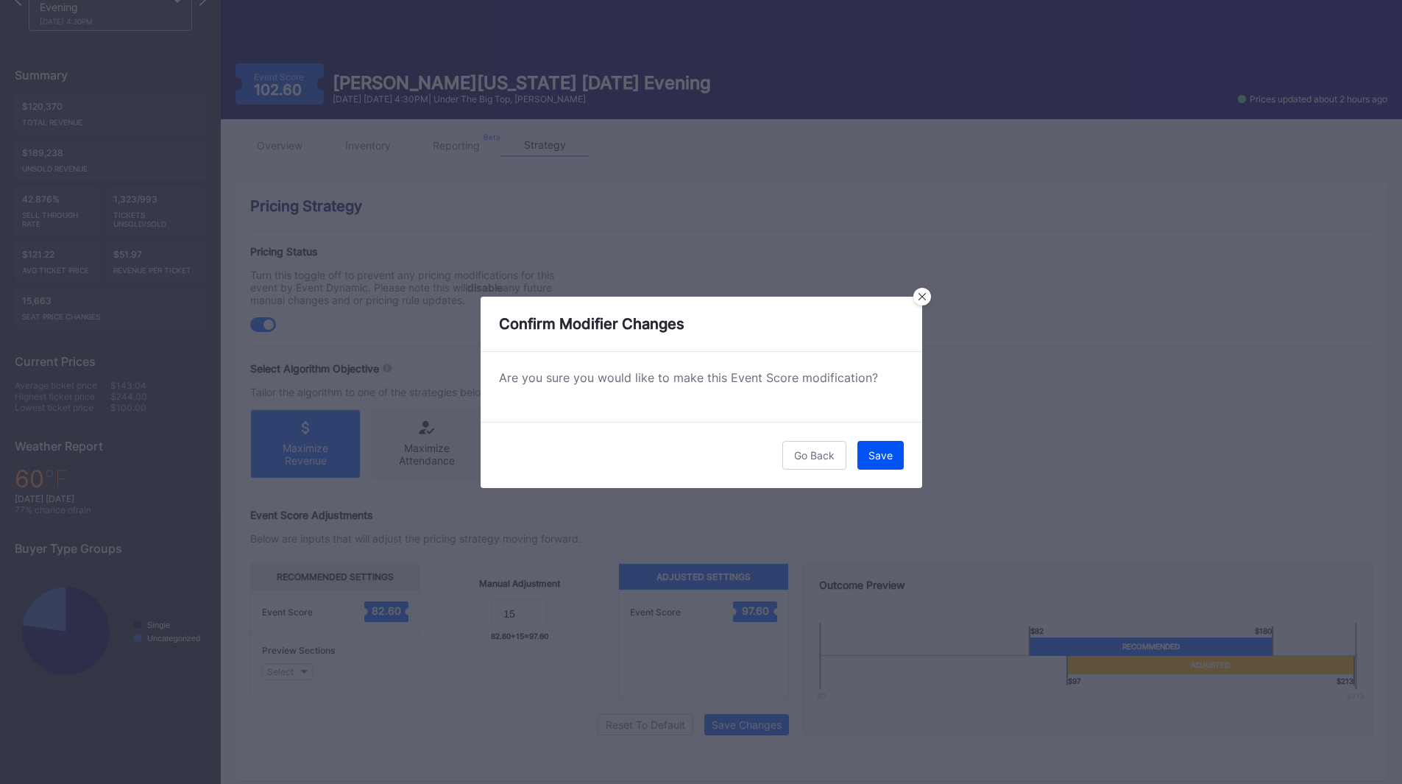
click at [875, 467] on button "Save" at bounding box center [880, 455] width 46 height 29
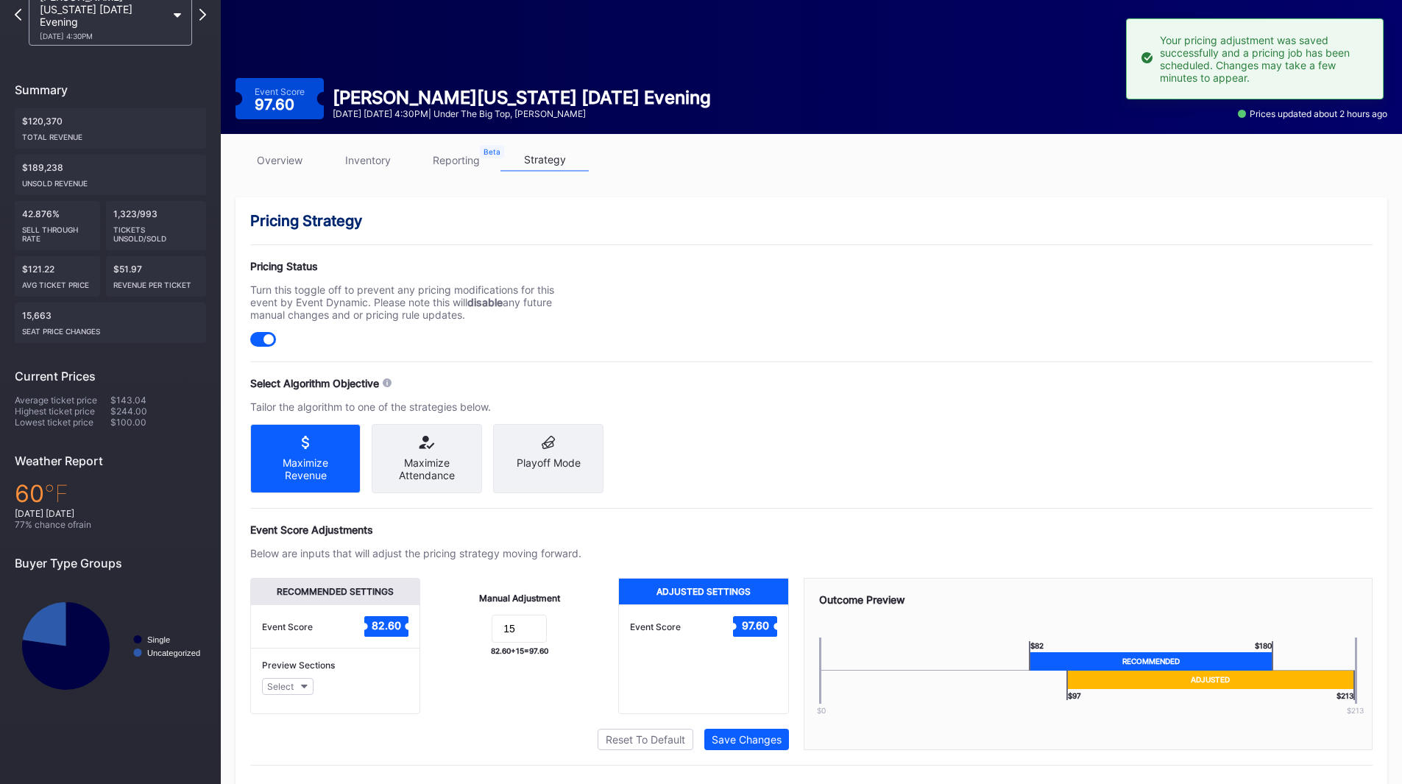
scroll to position [100, 0]
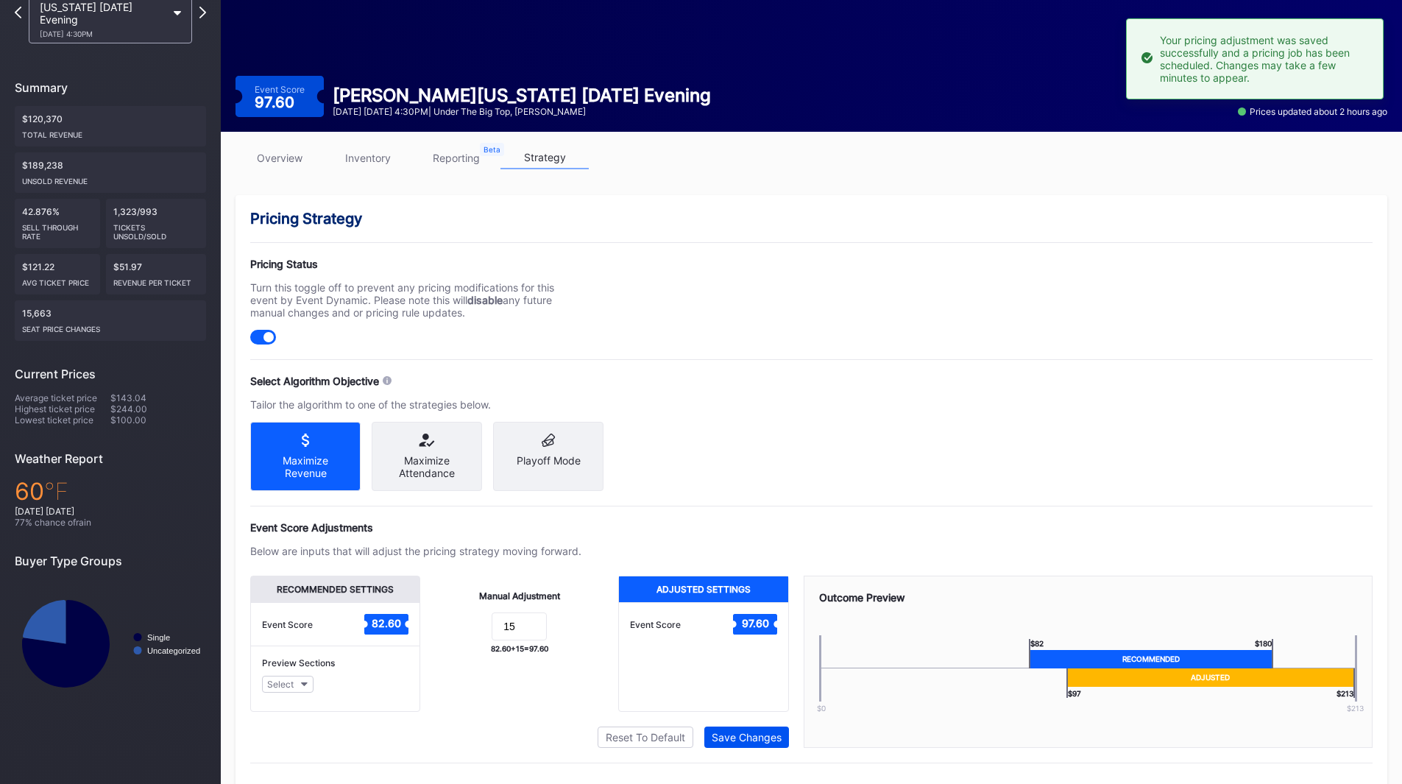
click at [756, 743] on div "Save Changes" at bounding box center [747, 737] width 70 height 13
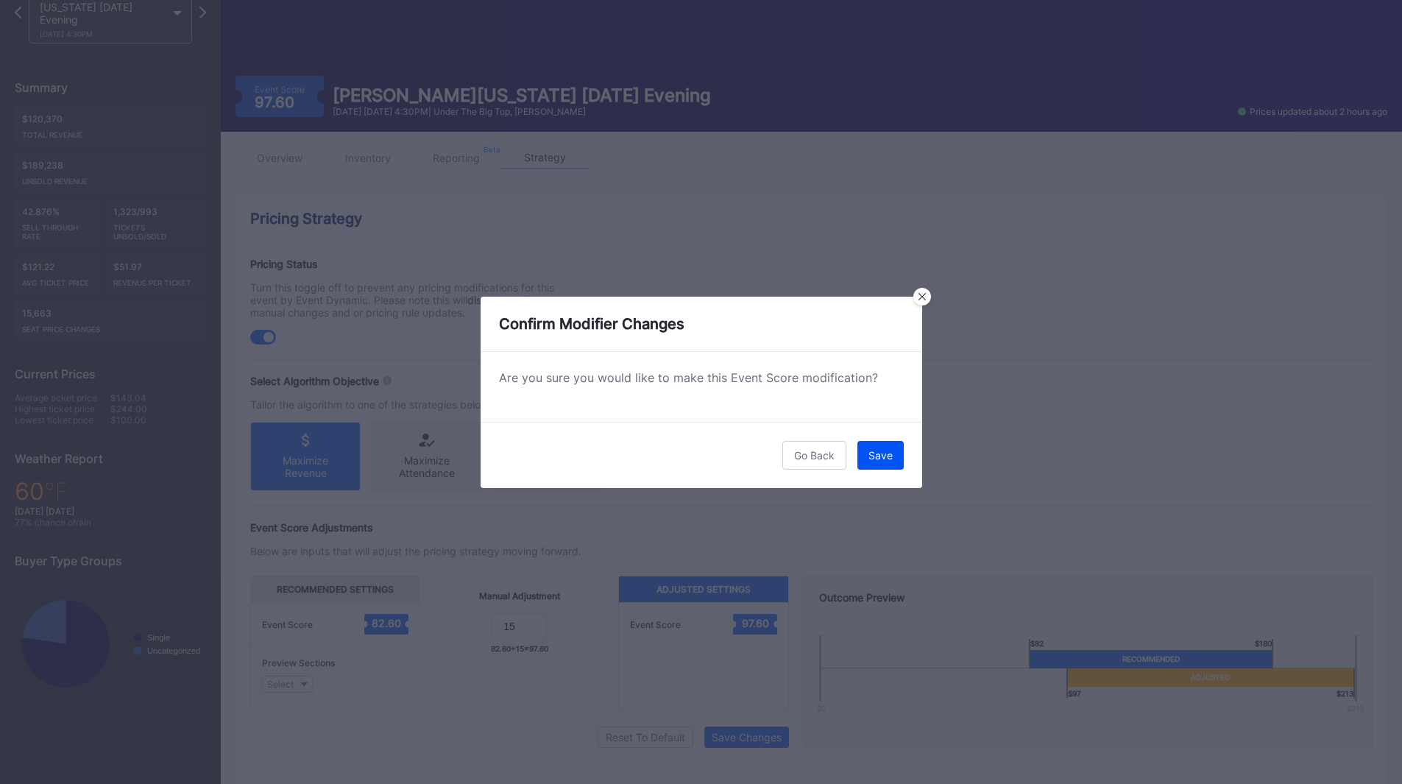
click at [879, 451] on div "Save" at bounding box center [880, 455] width 24 height 13
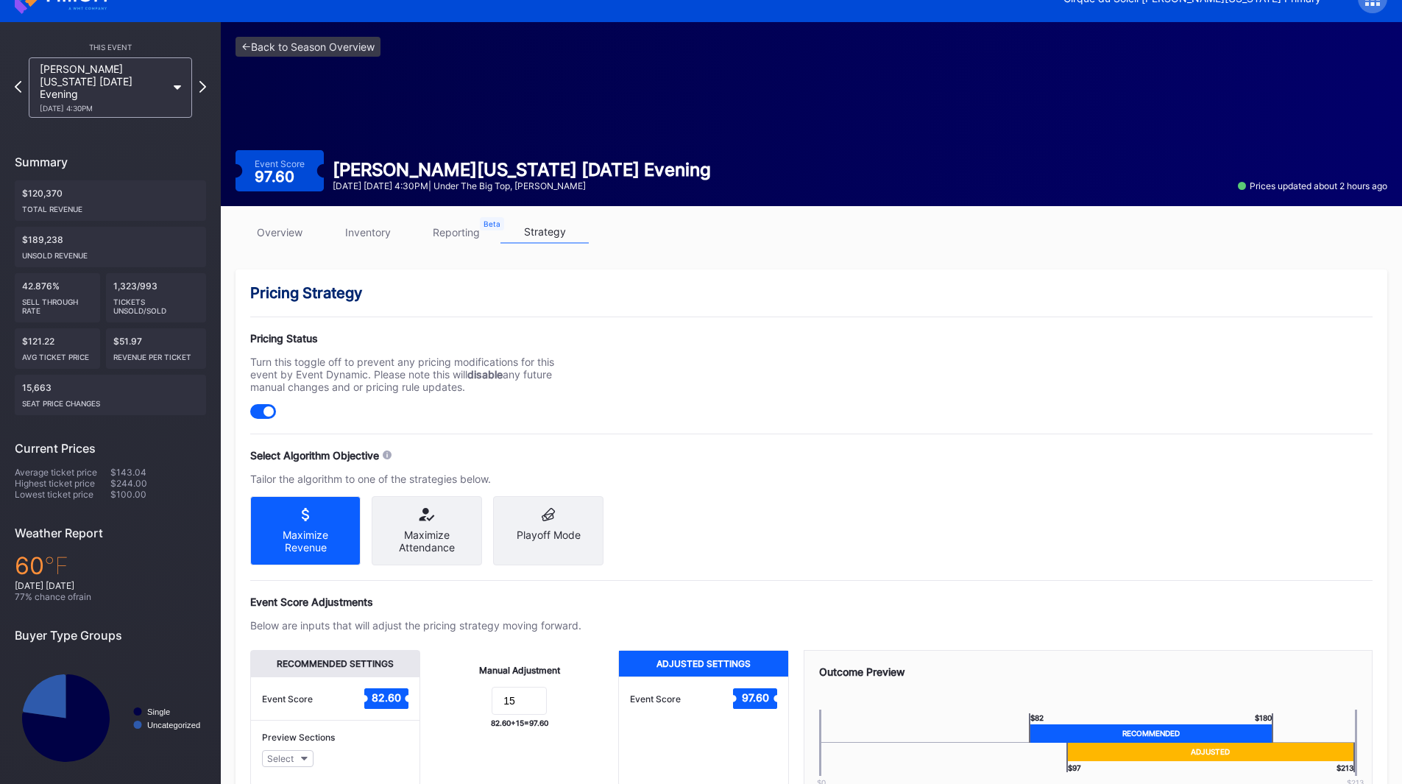
scroll to position [24, 0]
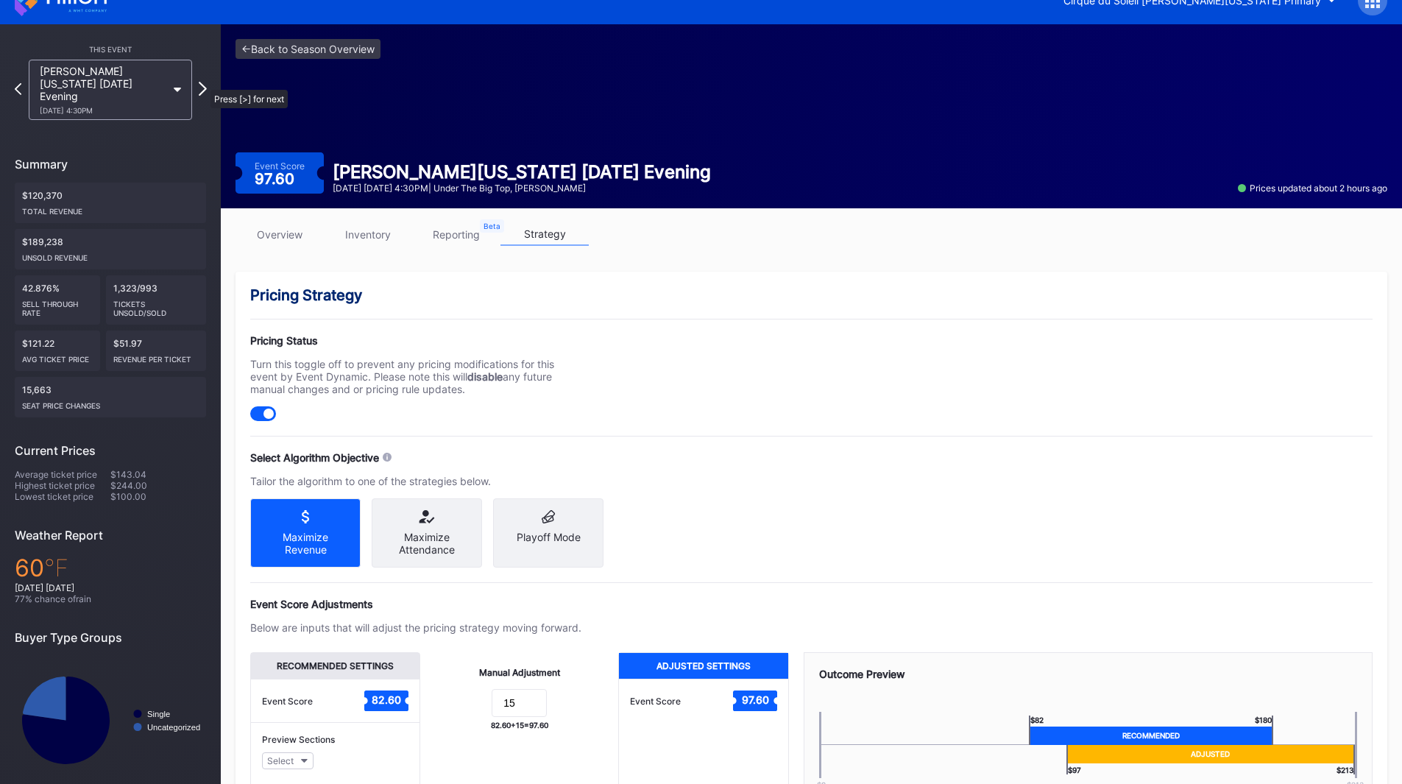
click at [203, 82] on icon at bounding box center [203, 89] width 8 height 14
